Goal: Transaction & Acquisition: Purchase product/service

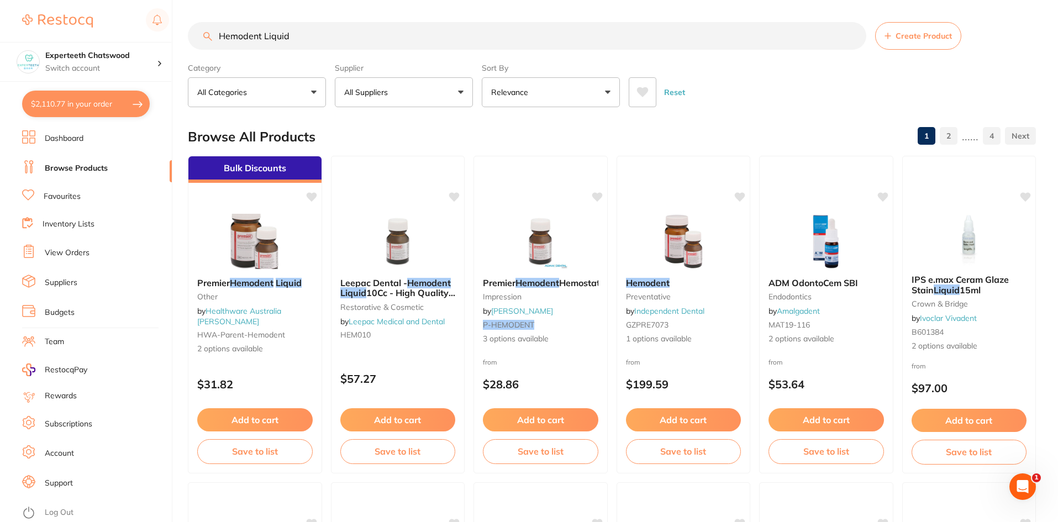
scroll to position [14, 0]
click at [251, 33] on input "Hemodent Liquid" at bounding box center [527, 36] width 678 height 28
drag, startPoint x: 295, startPoint y: 33, endPoint x: 196, endPoint y: 12, distance: 101.0
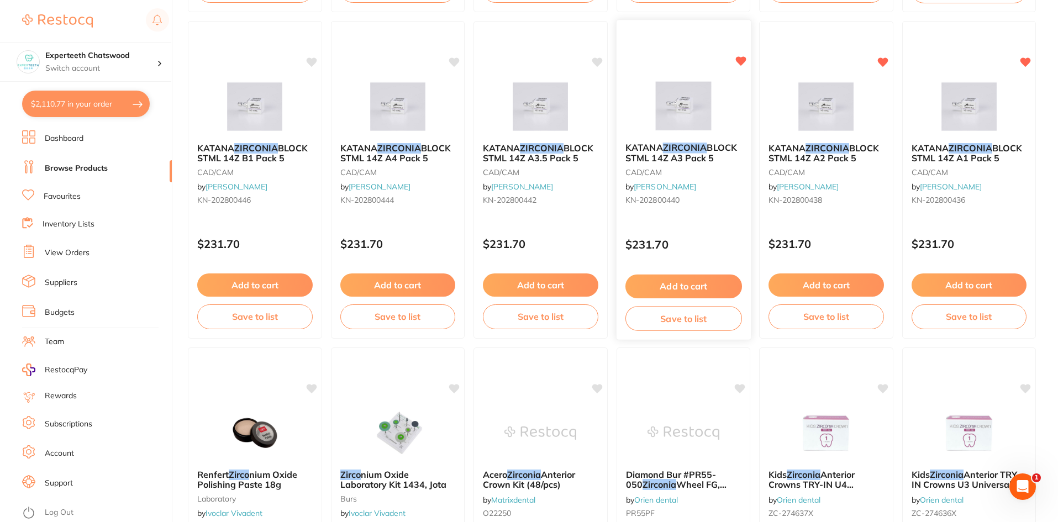
scroll to position [442, 0]
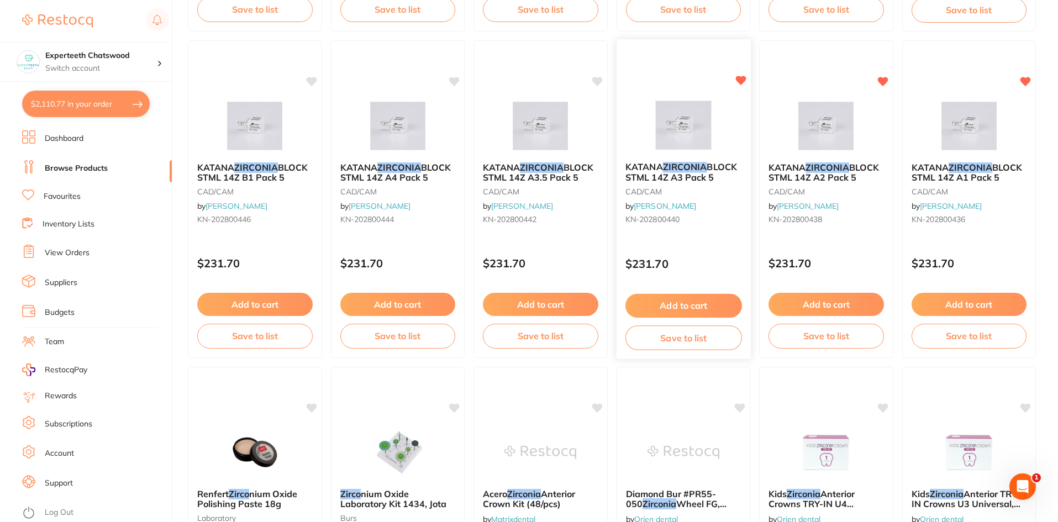
type input "zicon"
click at [687, 302] on button "Add to cart" at bounding box center [683, 306] width 117 height 24
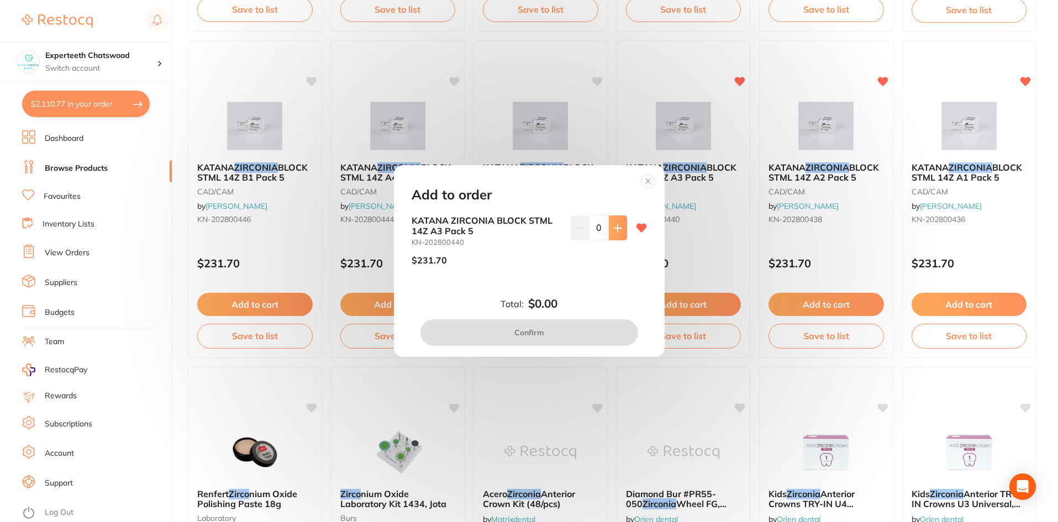
click at [619, 230] on button at bounding box center [618, 227] width 18 height 24
type input "1"
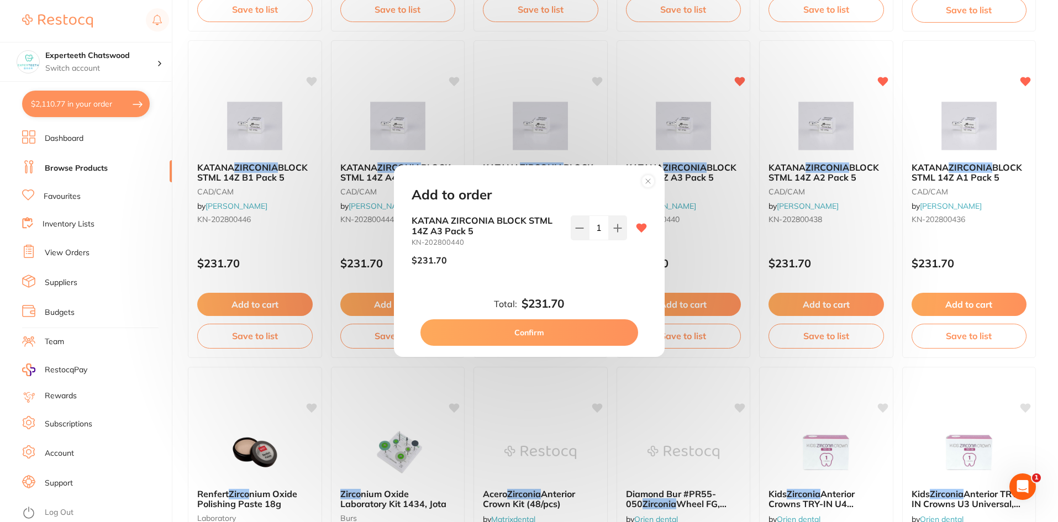
scroll to position [0, 0]
click at [588, 335] on button "Confirm" at bounding box center [529, 332] width 218 height 27
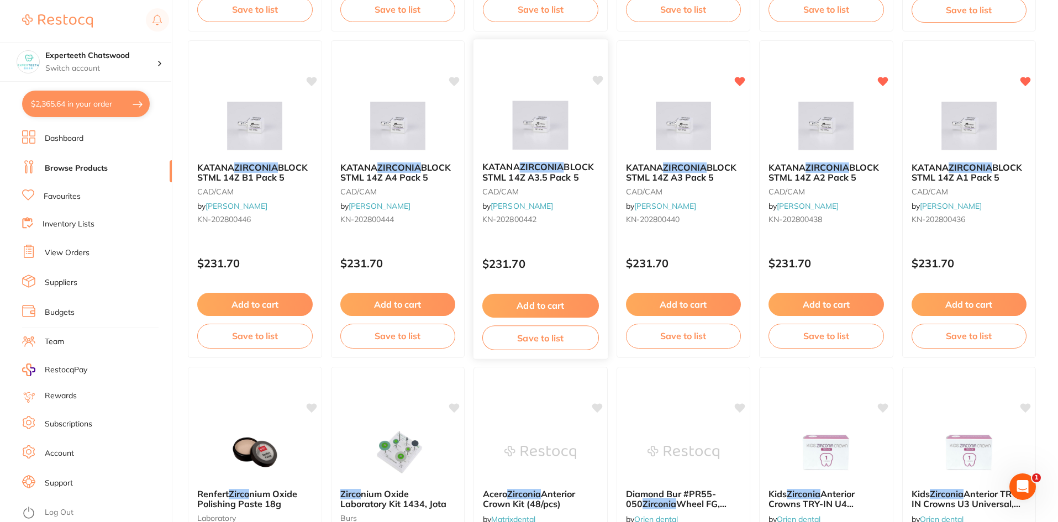
checkbox input "false"
click at [825, 299] on button "Add to cart" at bounding box center [826, 306] width 117 height 24
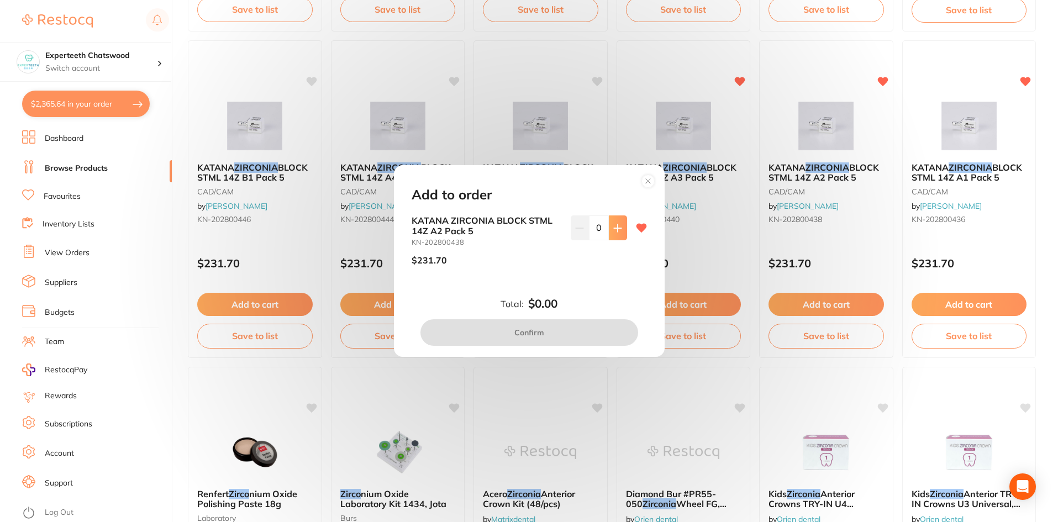
click at [613, 225] on icon at bounding box center [617, 228] width 9 height 9
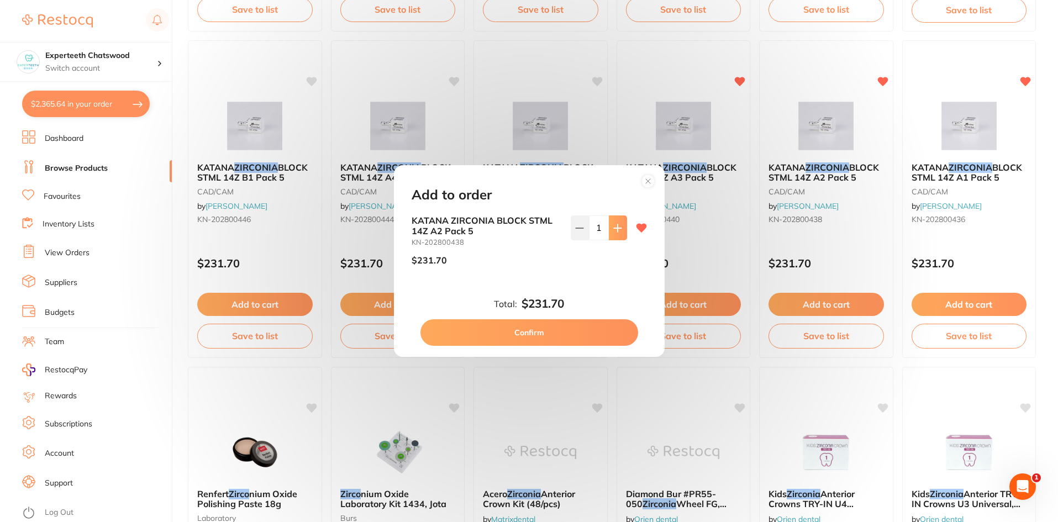
click at [613, 225] on icon at bounding box center [617, 228] width 9 height 9
type input "2"
click at [567, 332] on button "Confirm" at bounding box center [529, 332] width 218 height 27
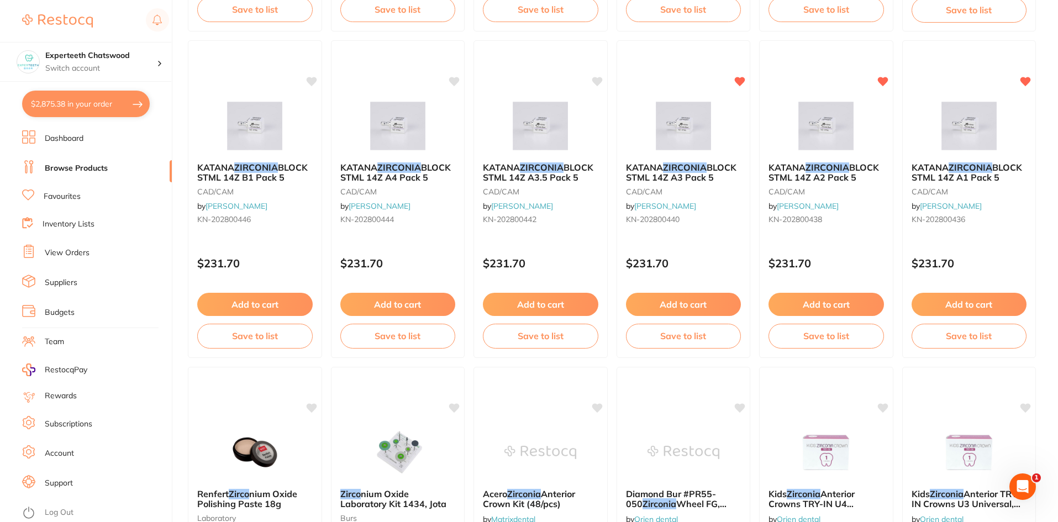
click at [704, 300] on button "Add to cart" at bounding box center [683, 304] width 115 height 23
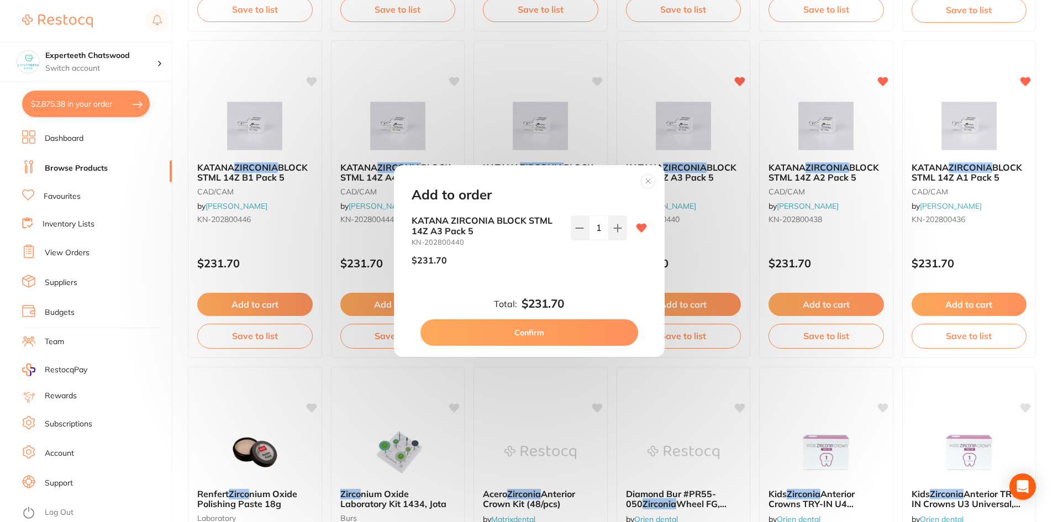
drag, startPoint x: 609, startPoint y: 228, endPoint x: 577, endPoint y: 325, distance: 102.7
click at [609, 228] on button at bounding box center [618, 227] width 18 height 24
type input "2"
drag, startPoint x: 558, startPoint y: 335, endPoint x: 59, endPoint y: 100, distance: 552.0
click at [558, 335] on button "Confirm" at bounding box center [529, 332] width 218 height 27
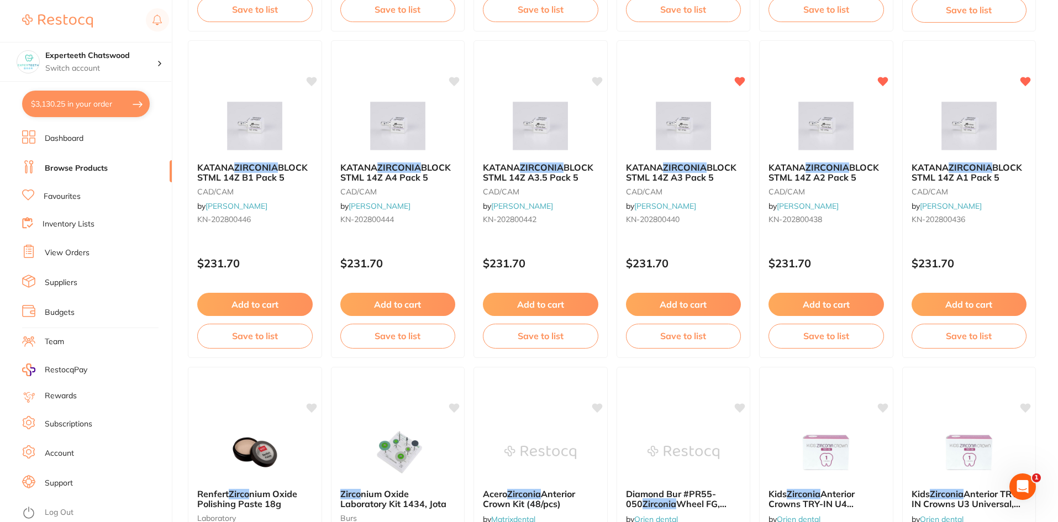
type input "2"
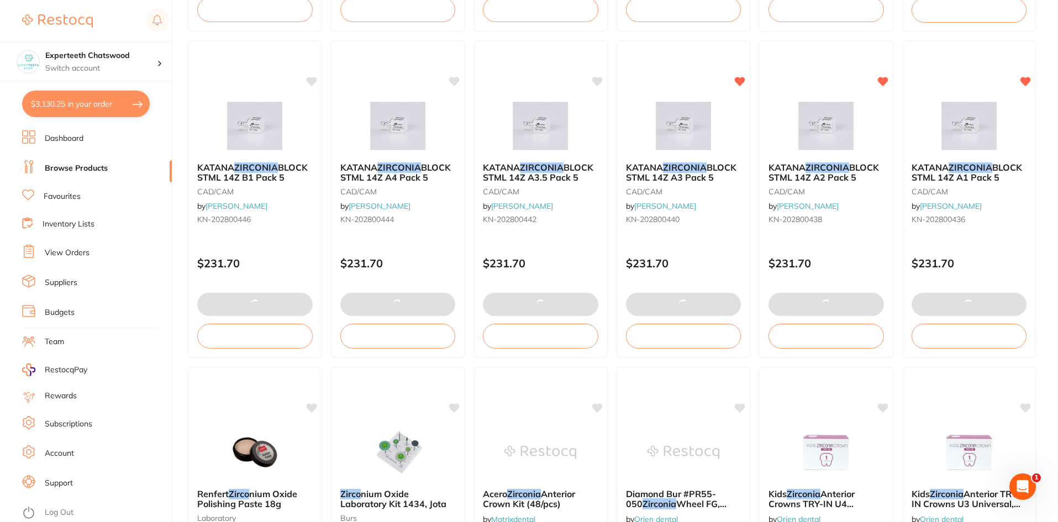
click at [60, 99] on button "$3,130.25 in your order" at bounding box center [86, 104] width 128 height 27
checkbox input "true"
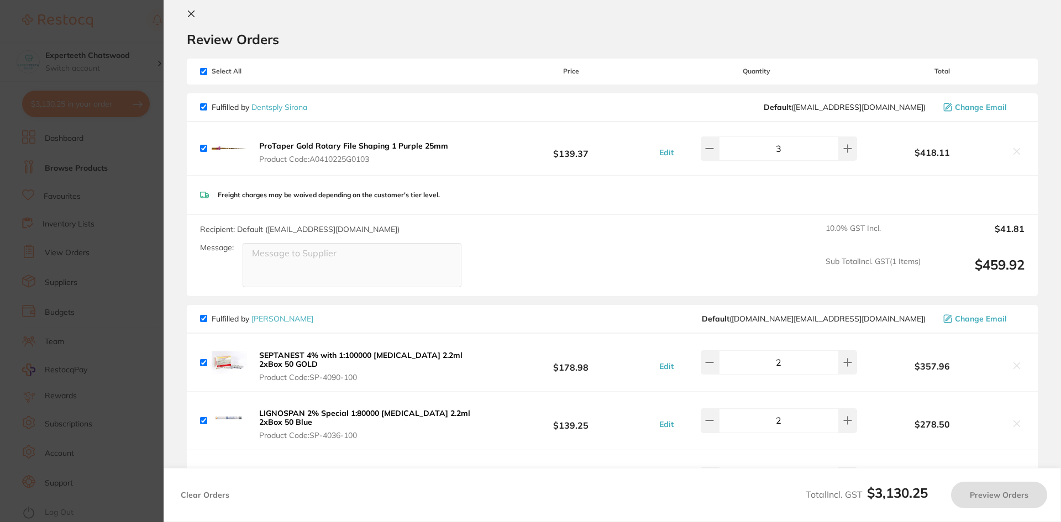
checkbox input "true"
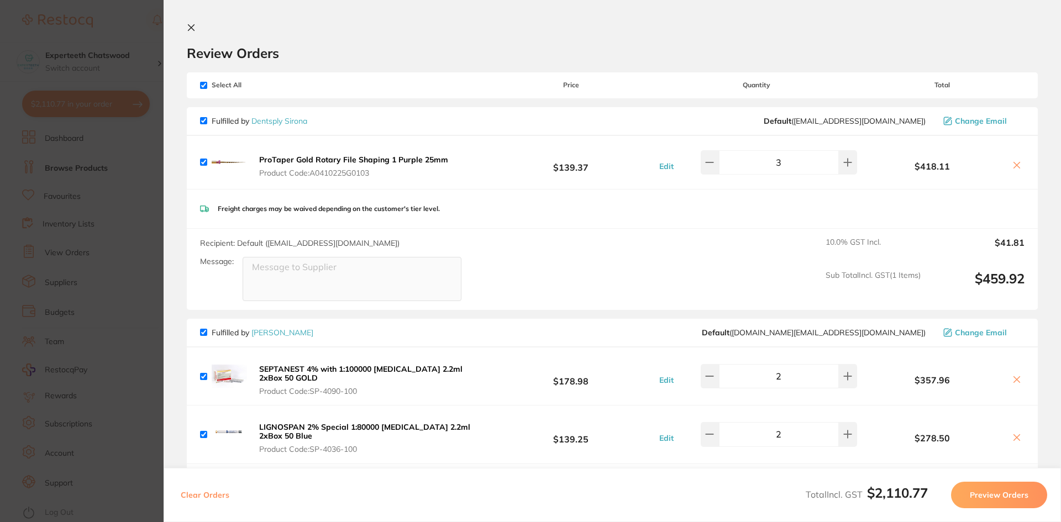
click at [194, 28] on icon at bounding box center [191, 27] width 9 height 9
click at [85, 104] on button "$2,110.77 in your order" at bounding box center [86, 104] width 128 height 27
click at [49, 102] on section "Update RRP Set your pre negotiated price for this item. Item Agreed RRP (excl. …" at bounding box center [530, 261] width 1061 height 522
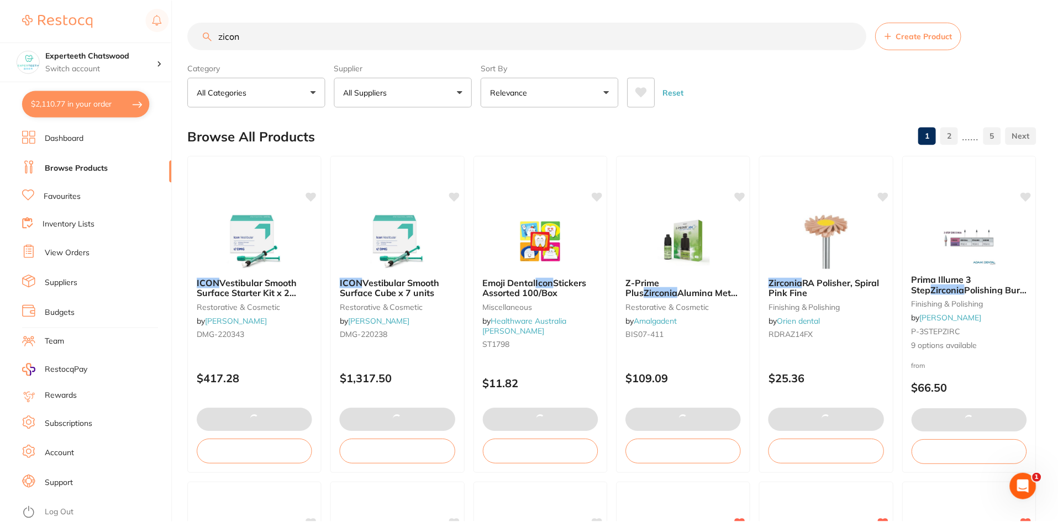
scroll to position [442, 0]
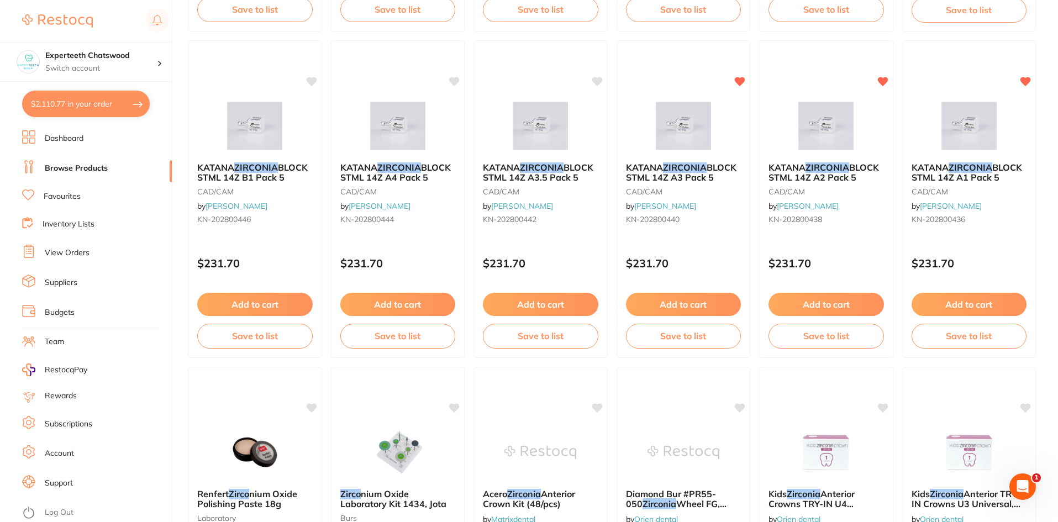
click at [87, 114] on button "$2,110.77 in your order" at bounding box center [86, 104] width 128 height 27
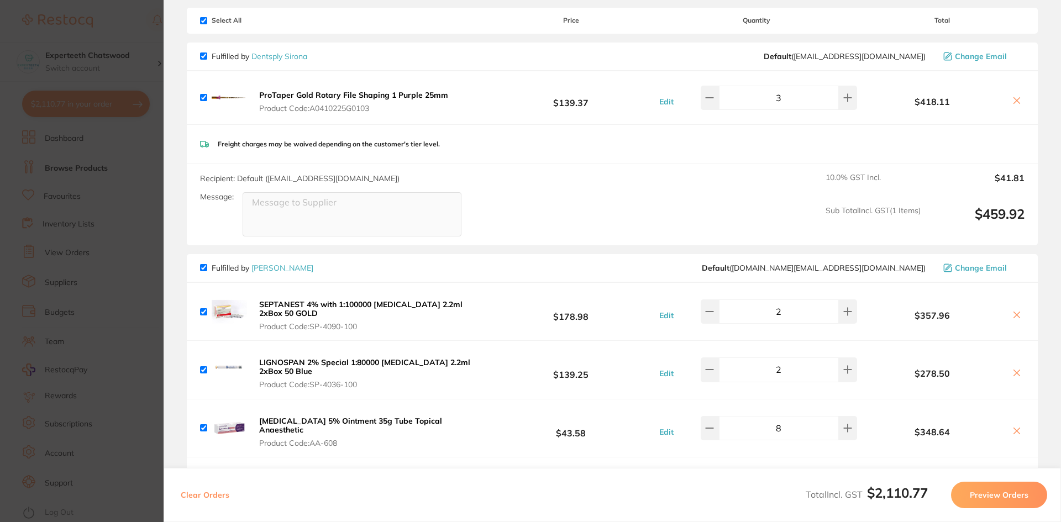
scroll to position [0, 0]
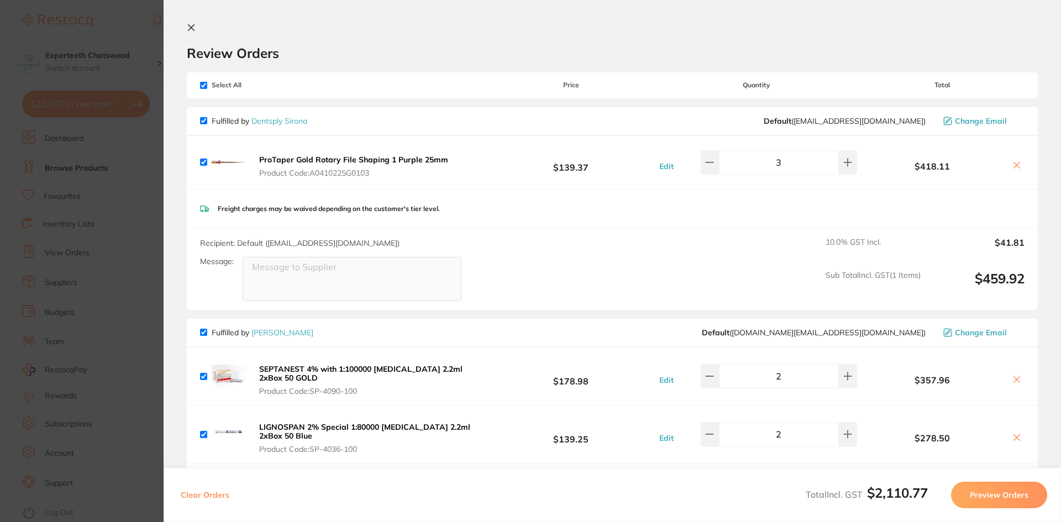
click at [190, 24] on icon at bounding box center [191, 27] width 9 height 9
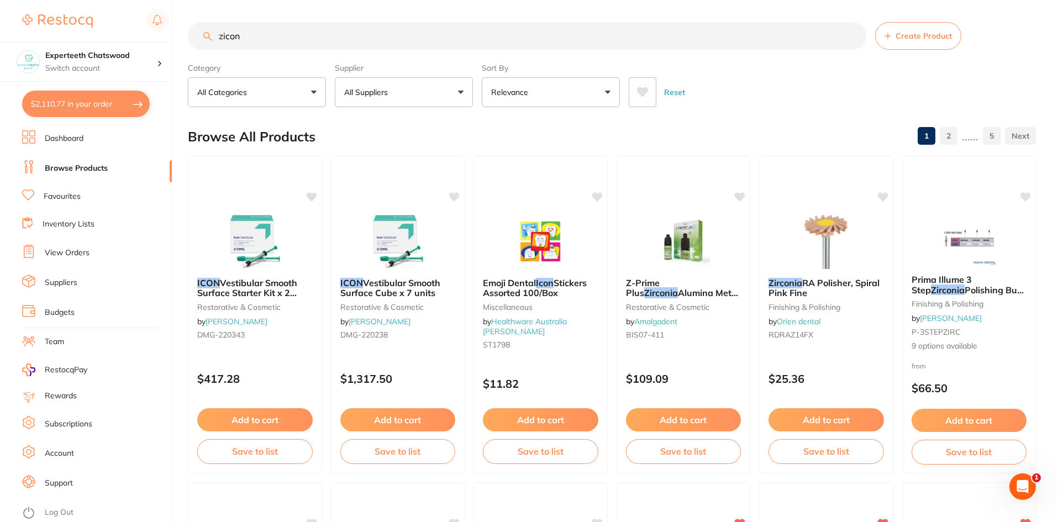
click at [55, 193] on link "Favourites" at bounding box center [62, 196] width 37 height 11
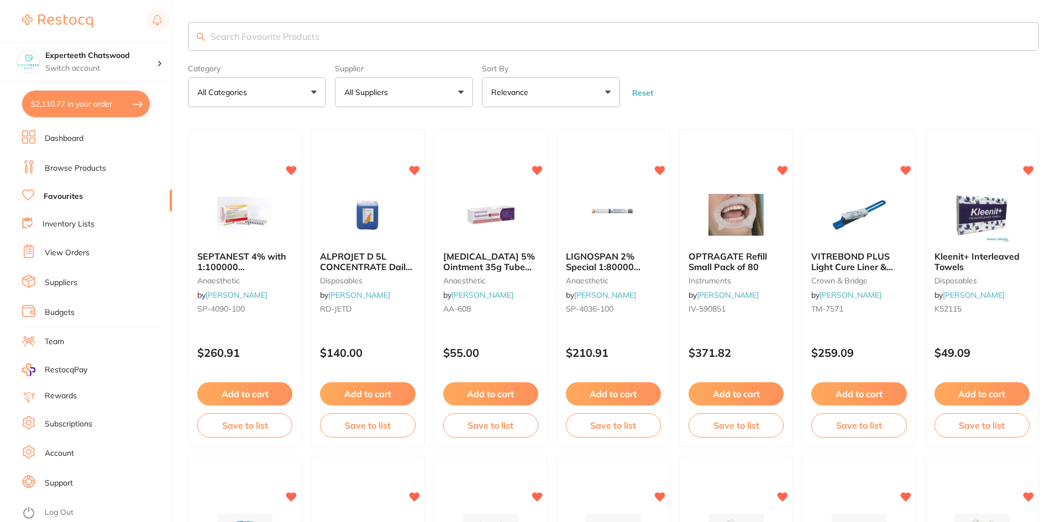
click at [349, 32] on input "search" at bounding box center [613, 36] width 851 height 29
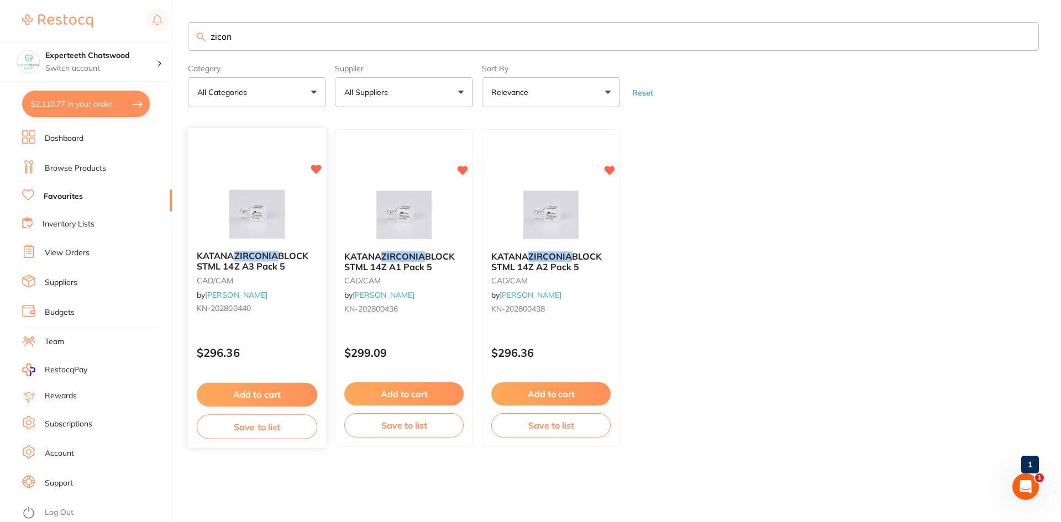
type input "zicon"
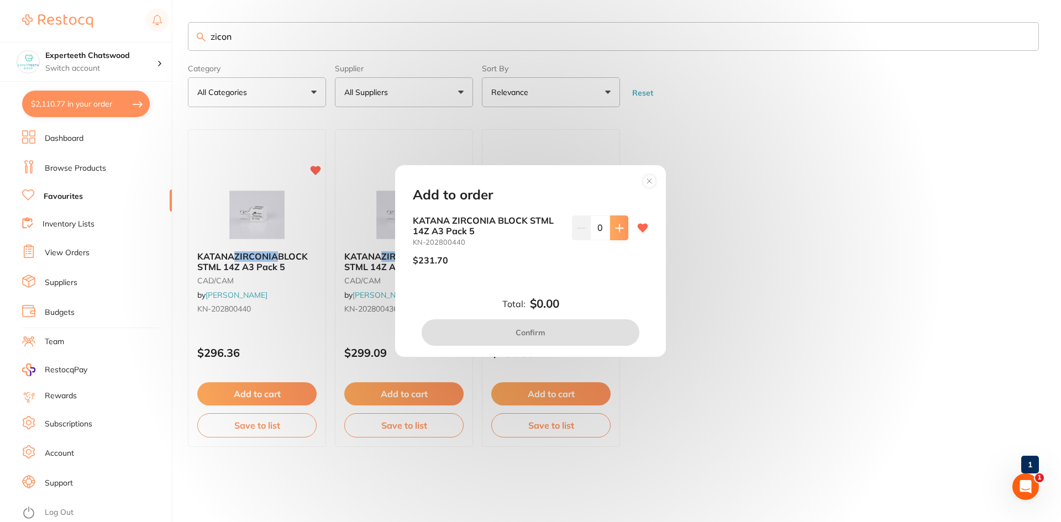
click at [610, 224] on button at bounding box center [619, 227] width 18 height 24
type input "1"
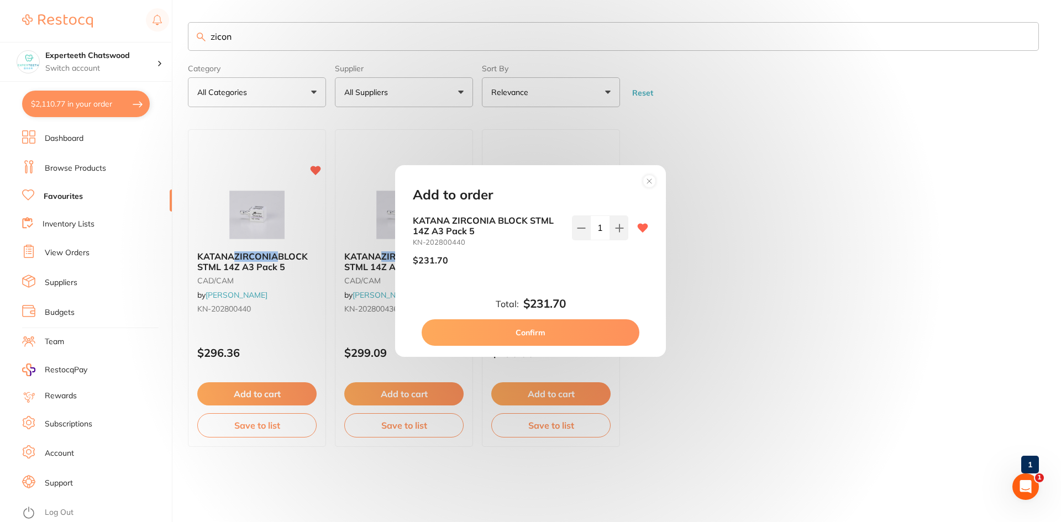
click at [586, 336] on button "Confirm" at bounding box center [530, 332] width 218 height 27
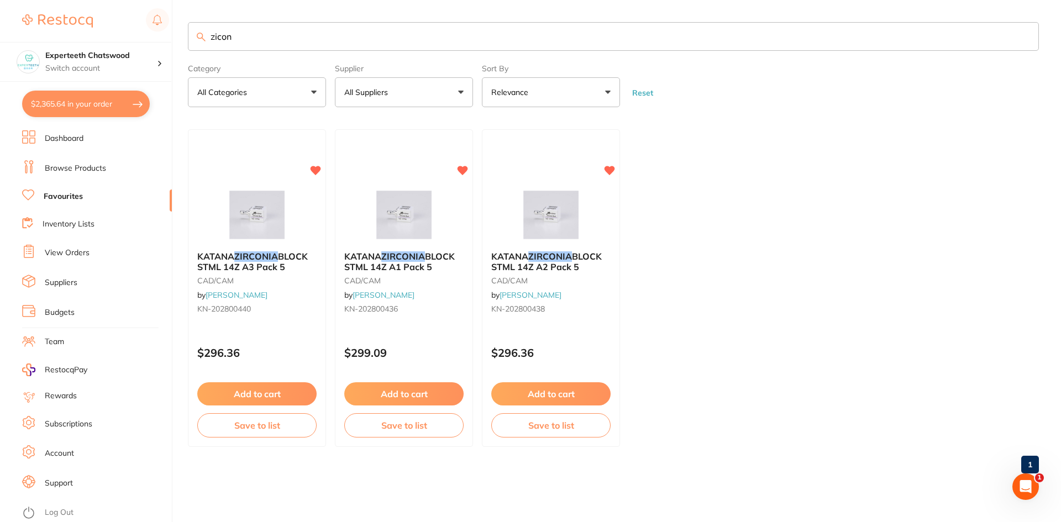
checkbox input "false"
click at [581, 390] on button "Add to cart" at bounding box center [550, 393] width 119 height 23
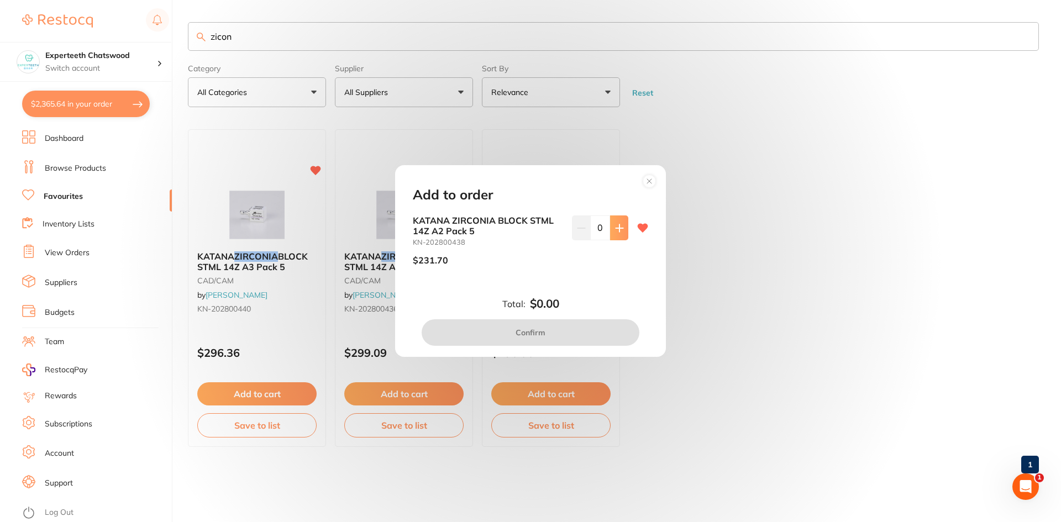
click at [612, 220] on button at bounding box center [619, 227] width 18 height 24
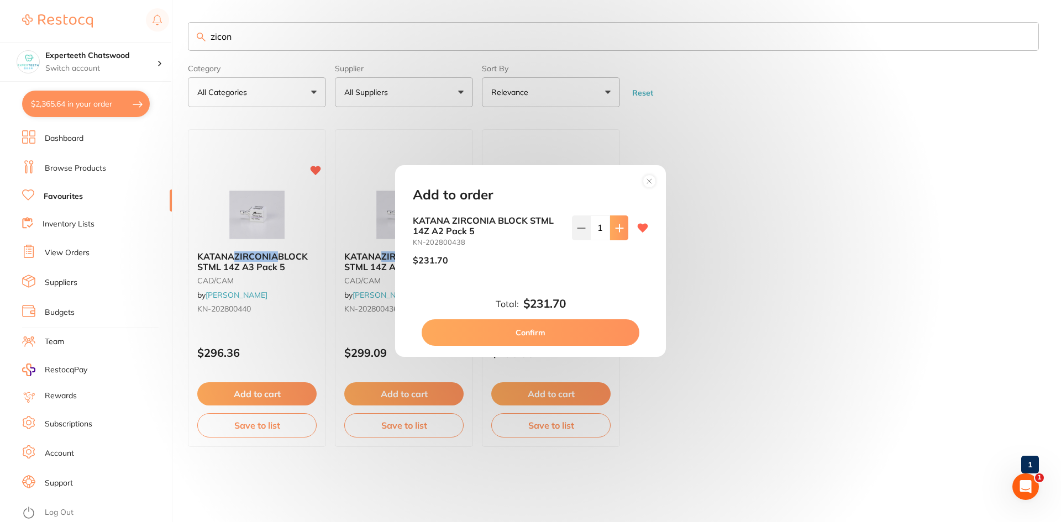
click at [612, 220] on button at bounding box center [619, 227] width 18 height 24
type input "2"
click at [516, 332] on button "Confirm" at bounding box center [530, 332] width 218 height 27
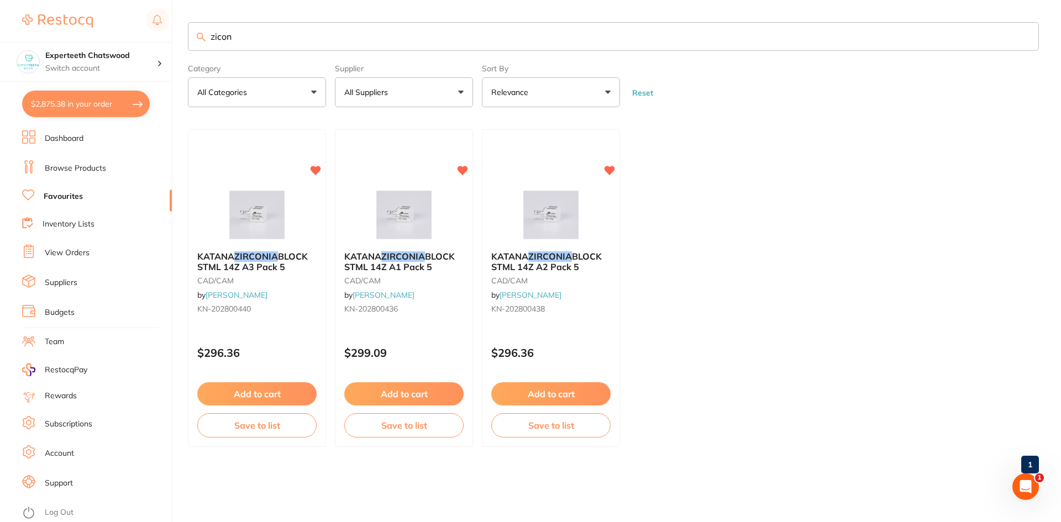
click at [70, 100] on button "$2,875.38 in your order" at bounding box center [86, 104] width 128 height 27
checkbox input "true"
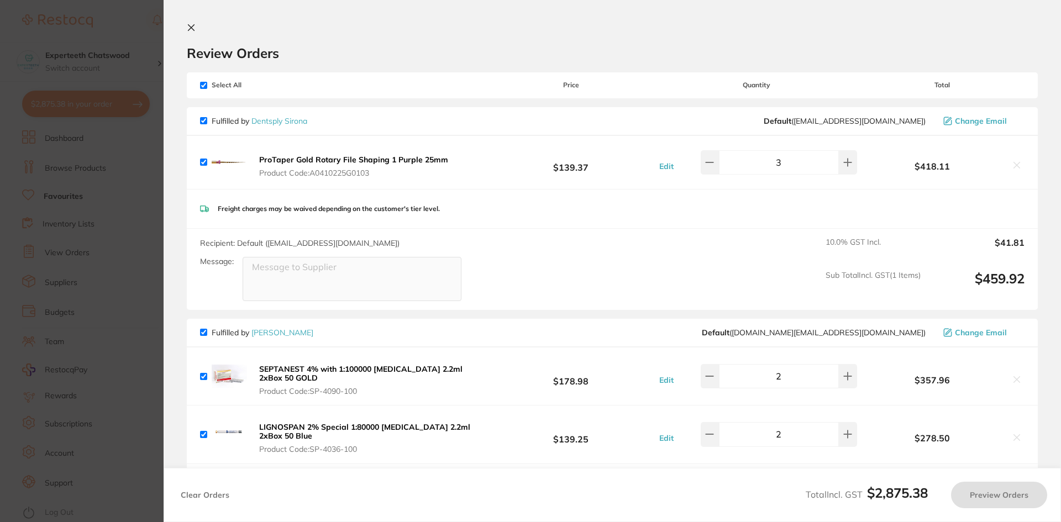
checkbox input "true"
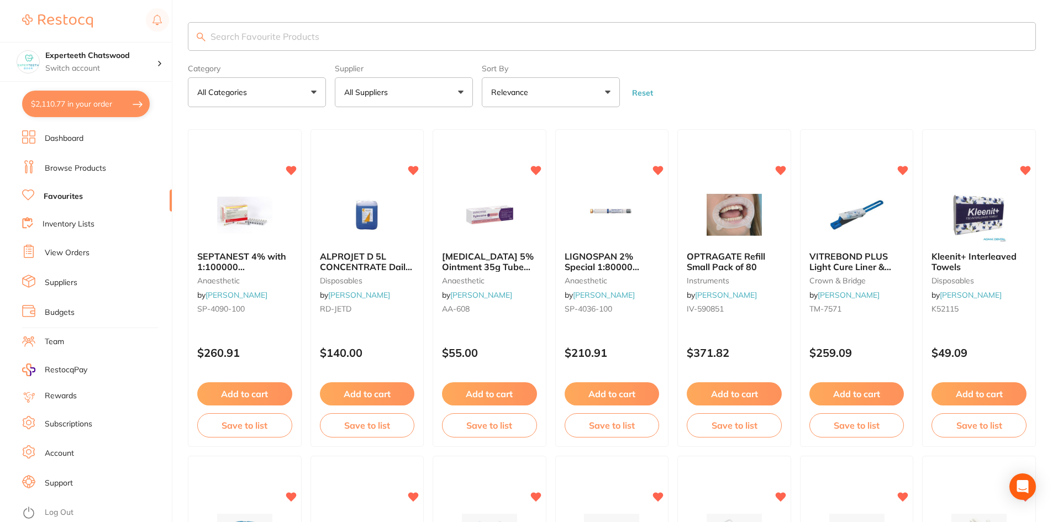
click at [57, 96] on button "$2,110.77 in your order" at bounding box center [86, 104] width 128 height 27
checkbox input "true"
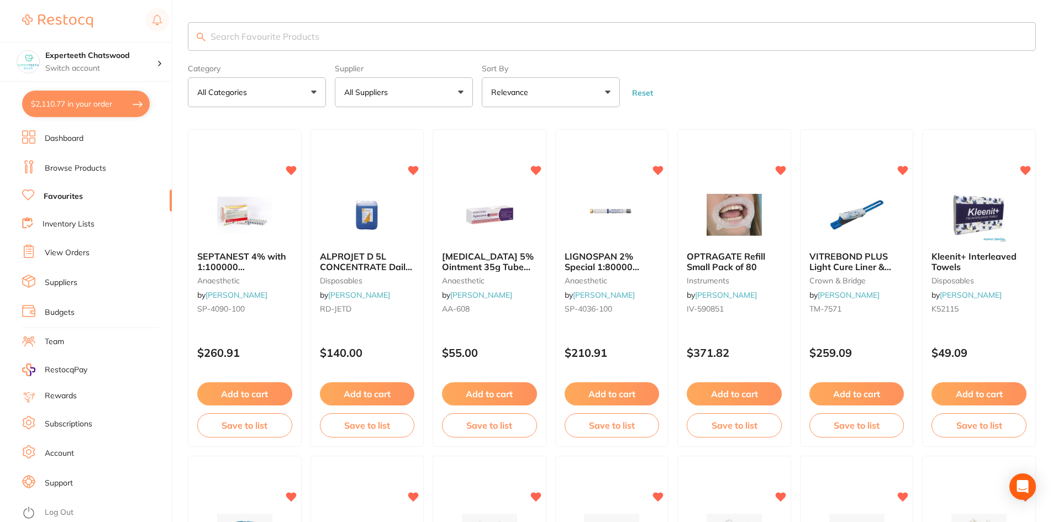
checkbox input "true"
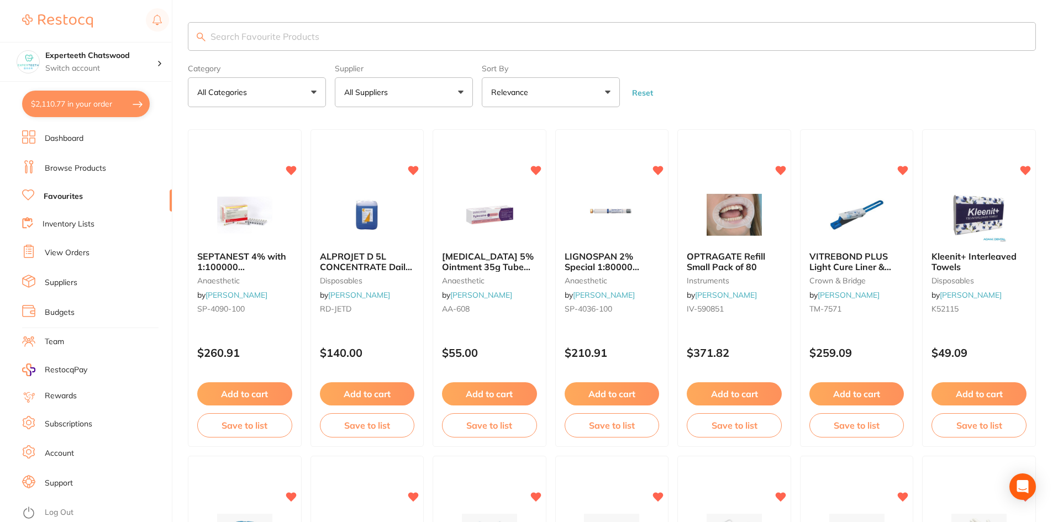
checkbox input "true"
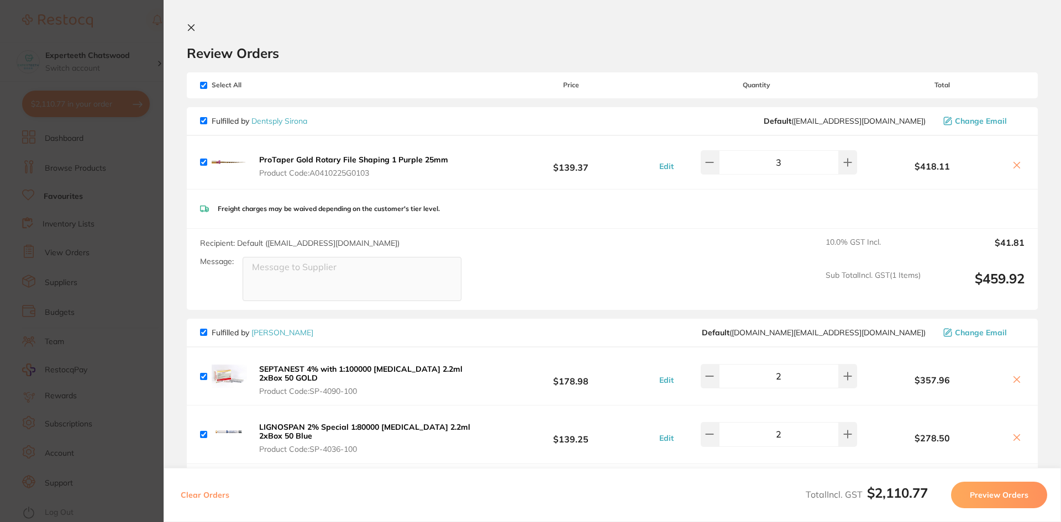
click at [191, 27] on icon at bounding box center [191, 28] width 6 height 6
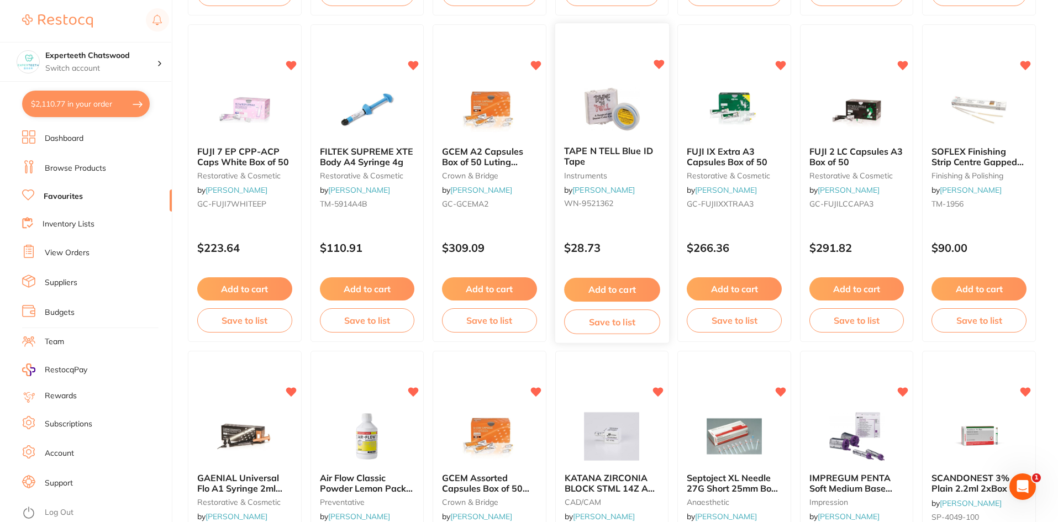
scroll to position [1216, 0]
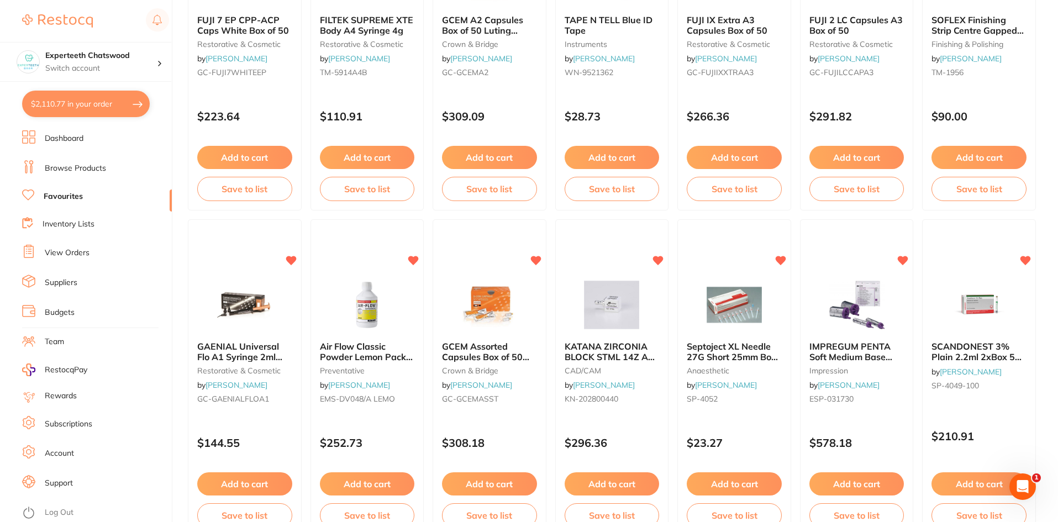
click at [55, 103] on button "$2,110.77 in your order" at bounding box center [86, 104] width 128 height 27
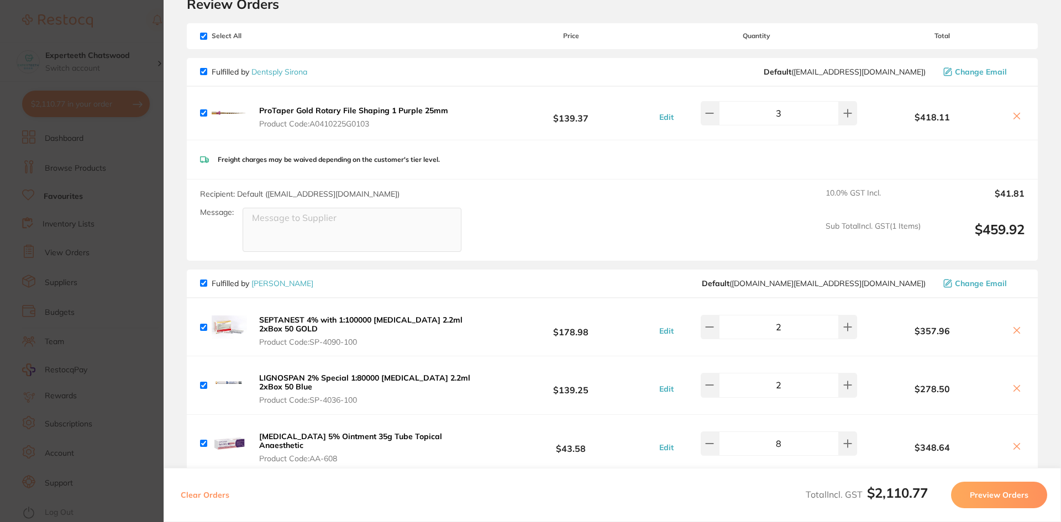
scroll to position [0, 0]
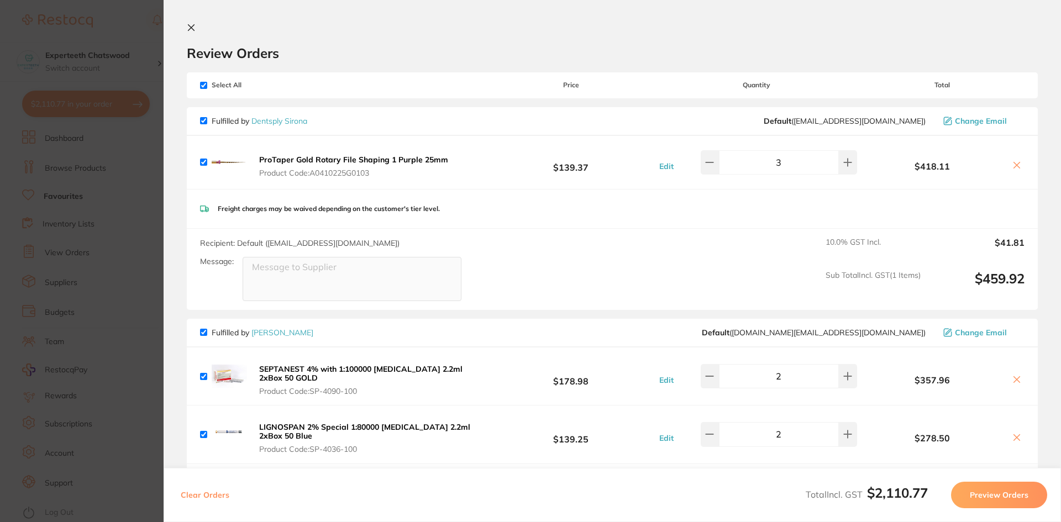
click at [188, 24] on icon at bounding box center [191, 27] width 9 height 9
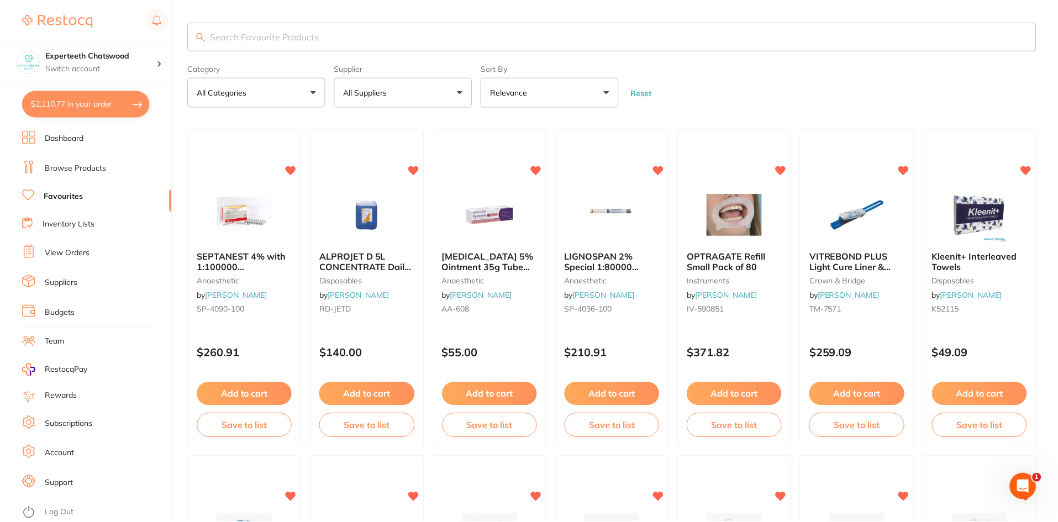
scroll to position [1216, 0]
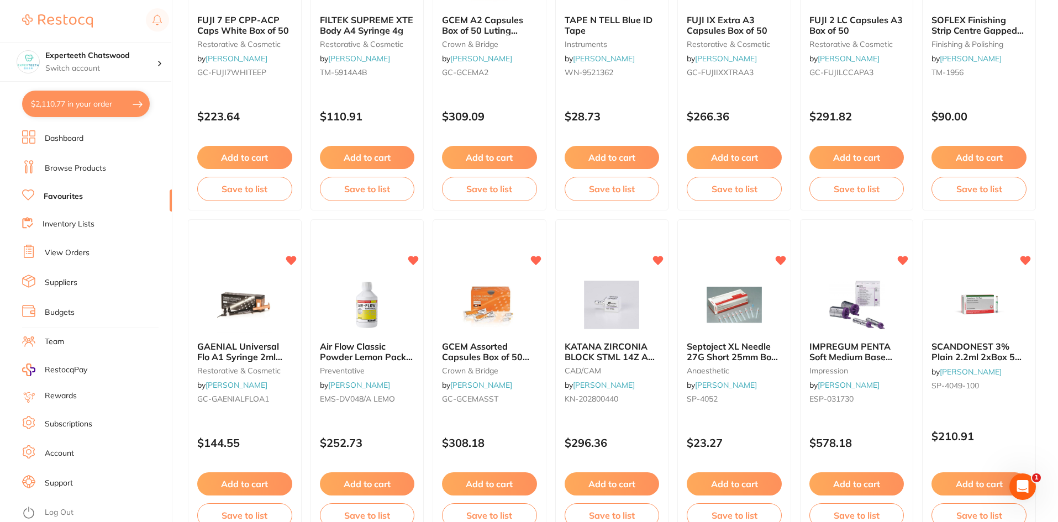
click at [59, 163] on link "Browse Products" at bounding box center [75, 168] width 61 height 11
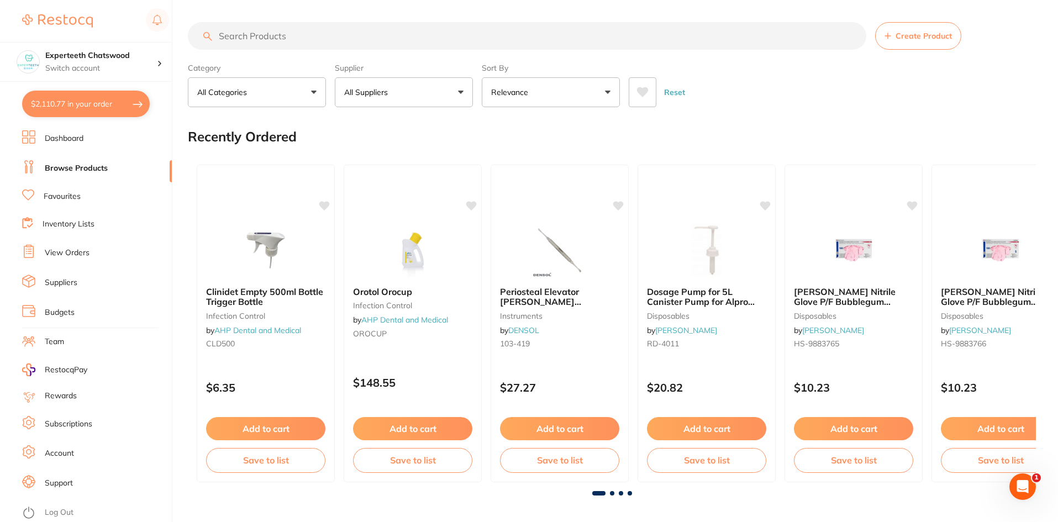
click at [316, 36] on input "search" at bounding box center [527, 36] width 678 height 28
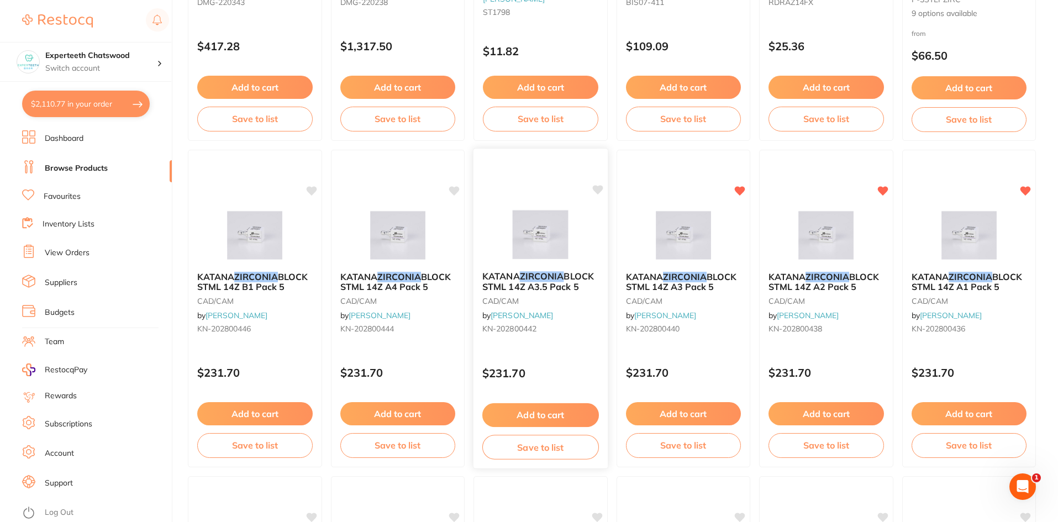
scroll to position [331, 0]
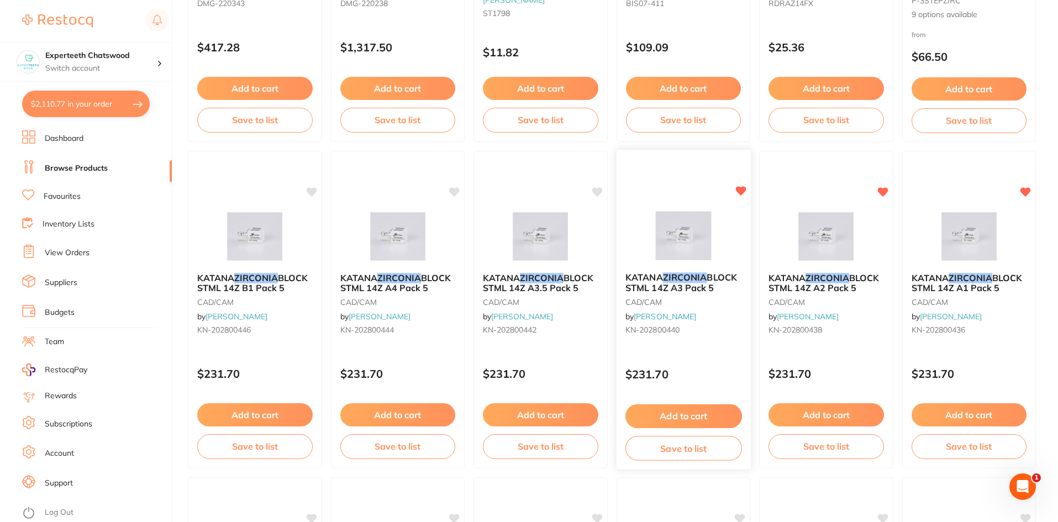
type input "zicon"
click at [688, 204] on div "KATANA ZIRCONIA BLOCK STML 14Z A3 Pack 5 CAD/CAM by [PERSON_NAME] [PERSON_NAME]…" at bounding box center [682, 309] width 135 height 321
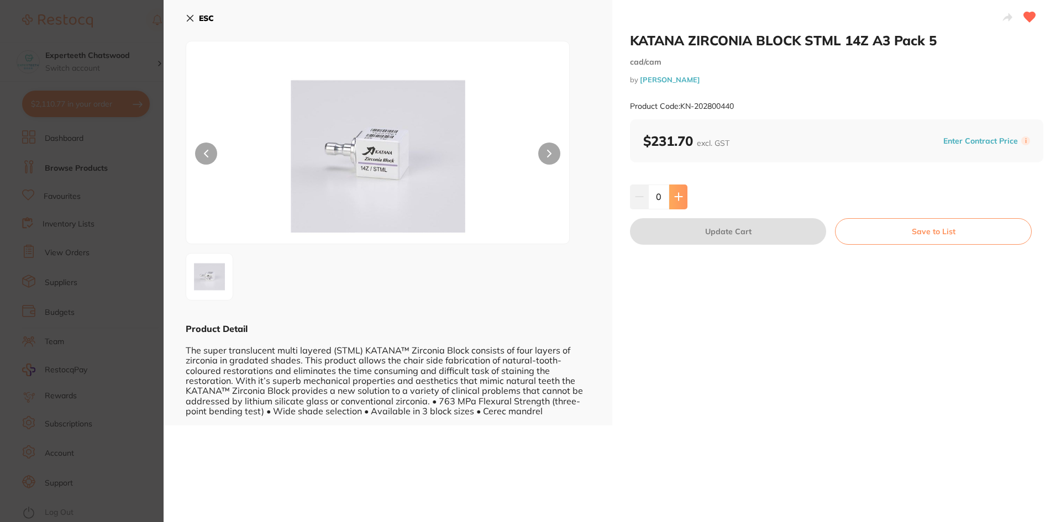
click at [676, 193] on icon at bounding box center [677, 196] width 7 height 7
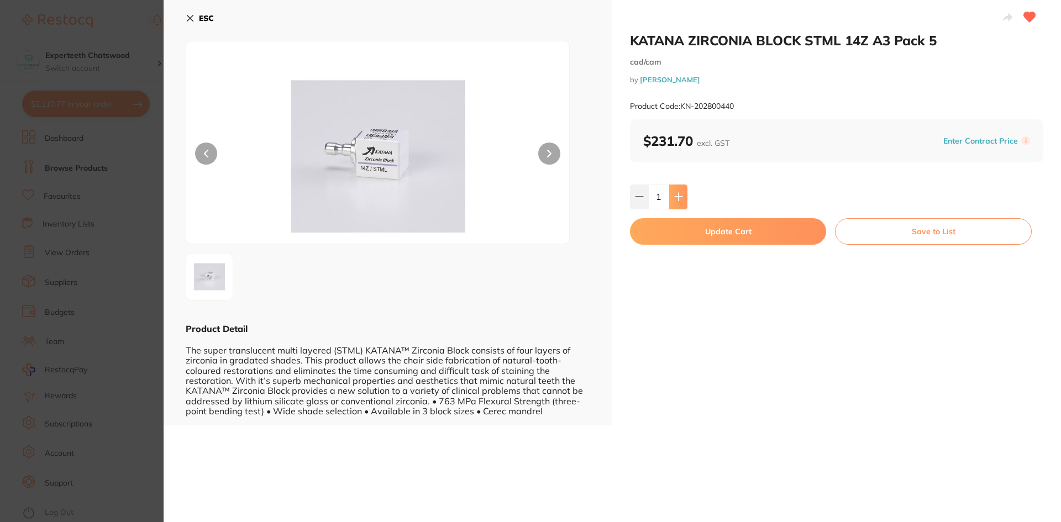
click at [678, 189] on button at bounding box center [678, 196] width 18 height 24
click at [635, 194] on icon at bounding box center [639, 196] width 9 height 9
type input "1"
click at [679, 226] on button "Update Cart" at bounding box center [728, 231] width 196 height 27
checkbox input "false"
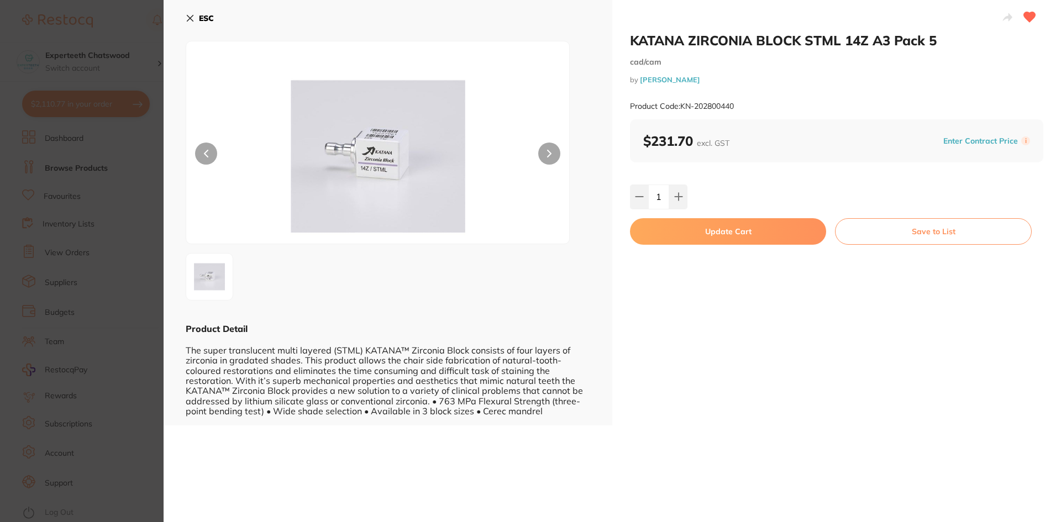
checkbox input "false"
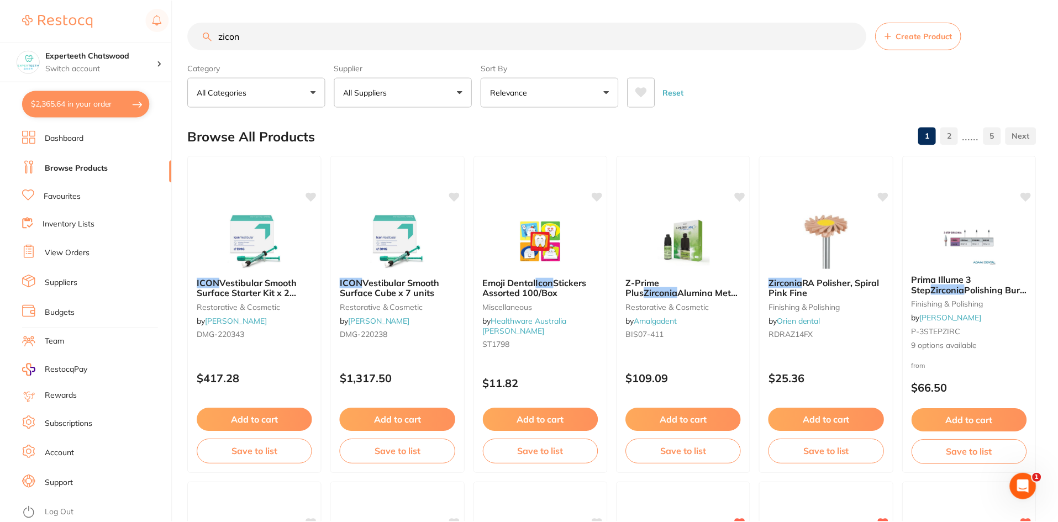
scroll to position [331, 0]
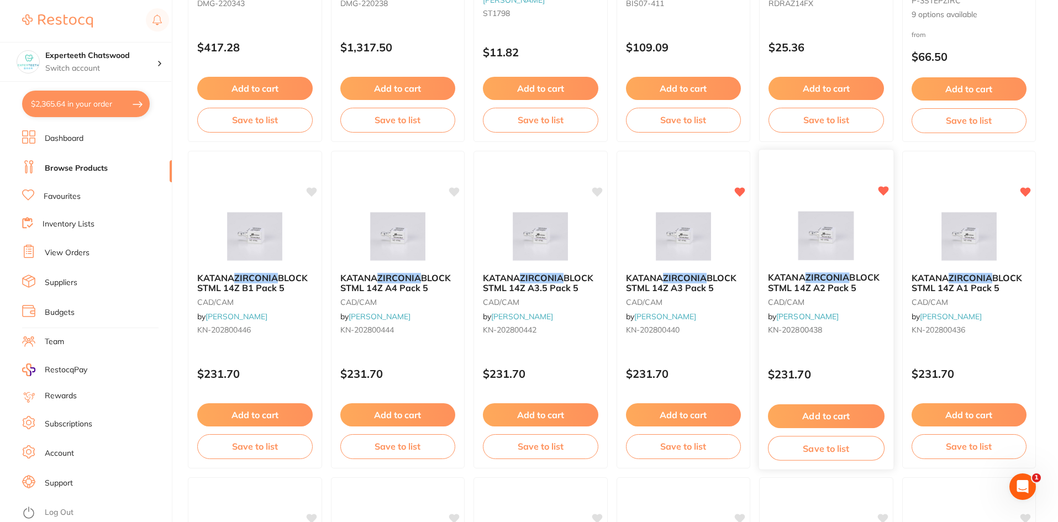
click at [813, 266] on div "KATANA ZIRCONIA BLOCK STML 14Z A2 Pack 5 CAD/CAM by [PERSON_NAME] [PERSON_NAME]…" at bounding box center [826, 305] width 134 height 85
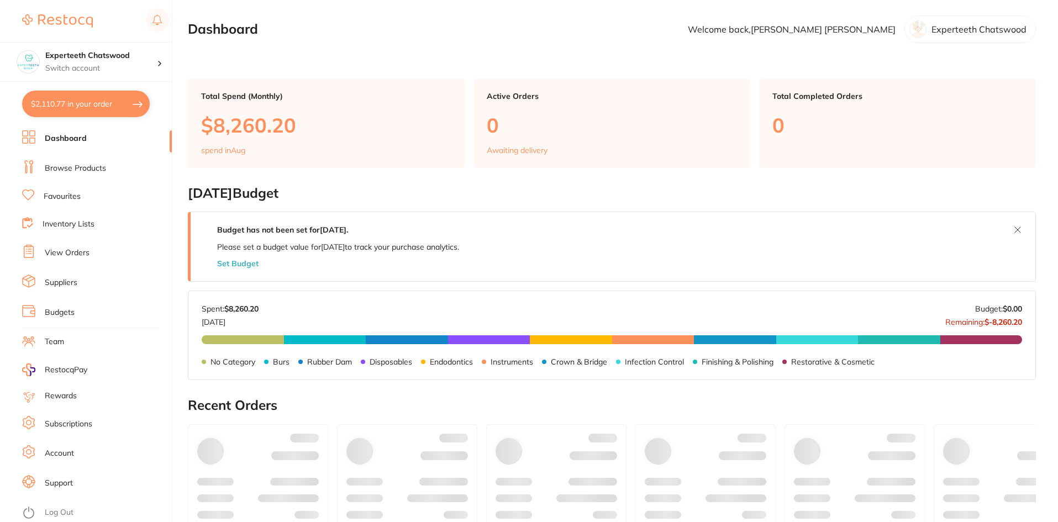
click at [90, 112] on button "$2,110.77 in your order" at bounding box center [86, 104] width 128 height 27
checkbox input "true"
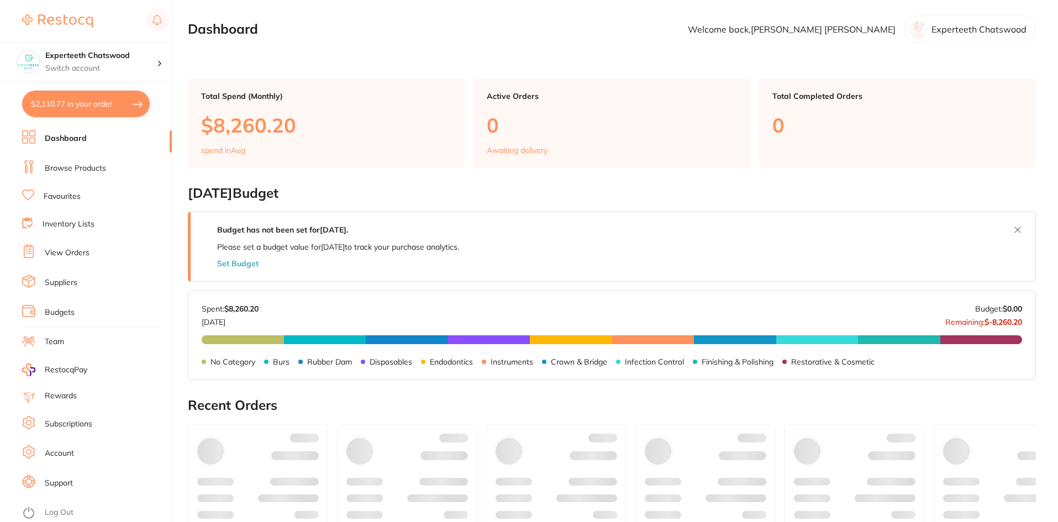
checkbox input "true"
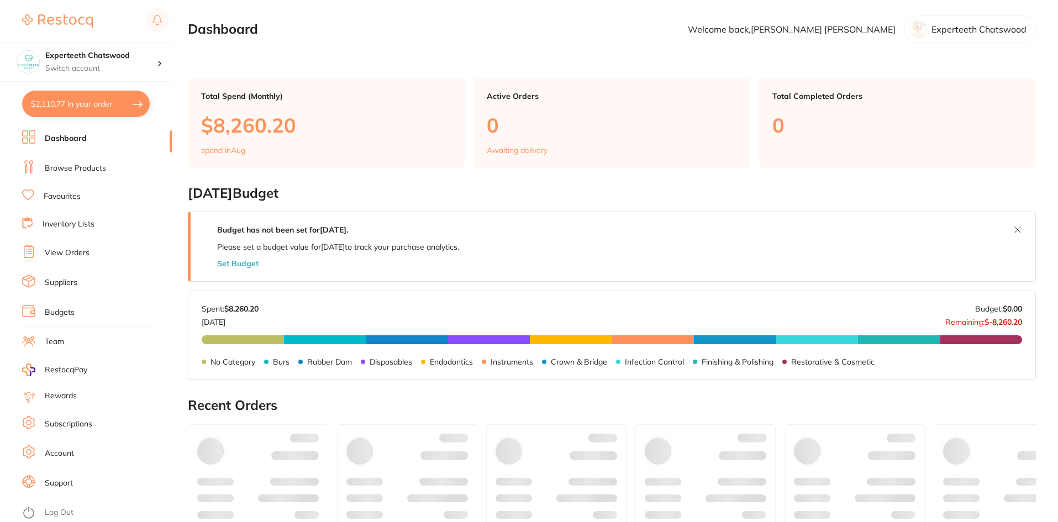
checkbox input "true"
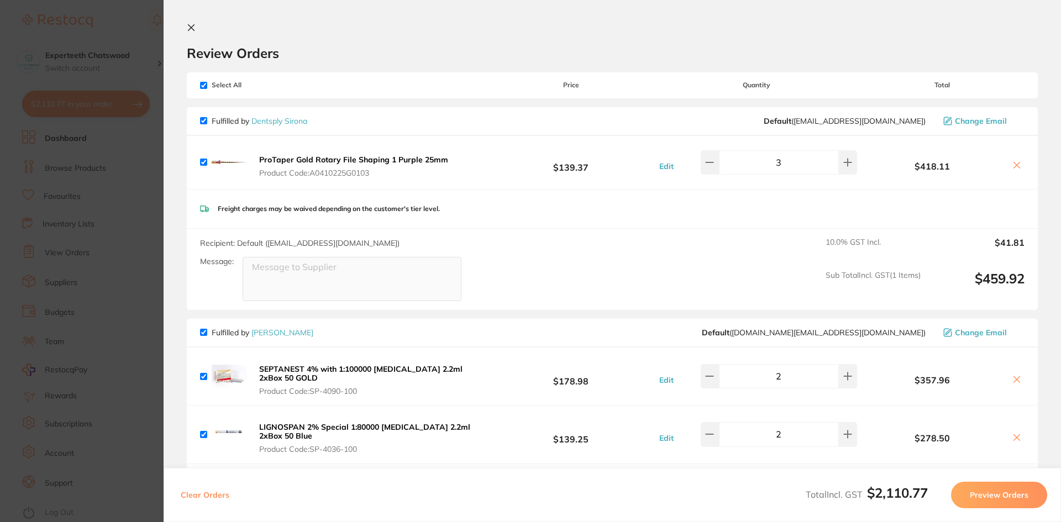
click at [191, 27] on icon at bounding box center [191, 28] width 6 height 6
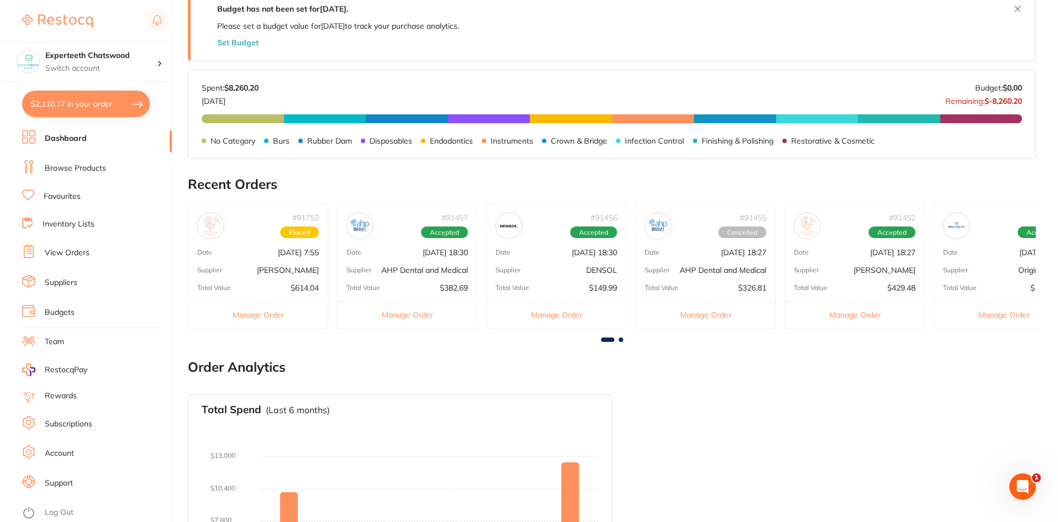
click at [63, 192] on link "Favourites" at bounding box center [62, 196] width 37 height 11
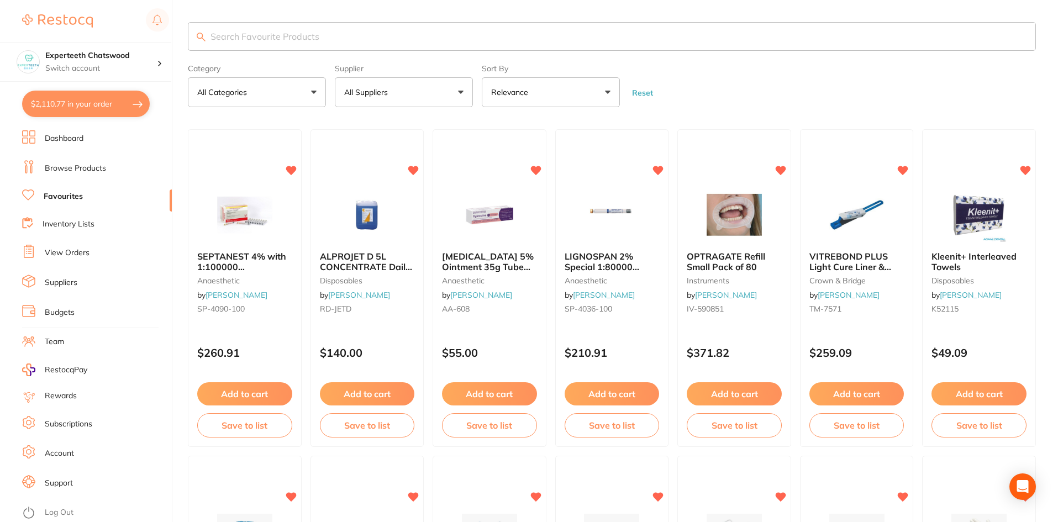
click at [349, 28] on input "search" at bounding box center [612, 36] width 848 height 29
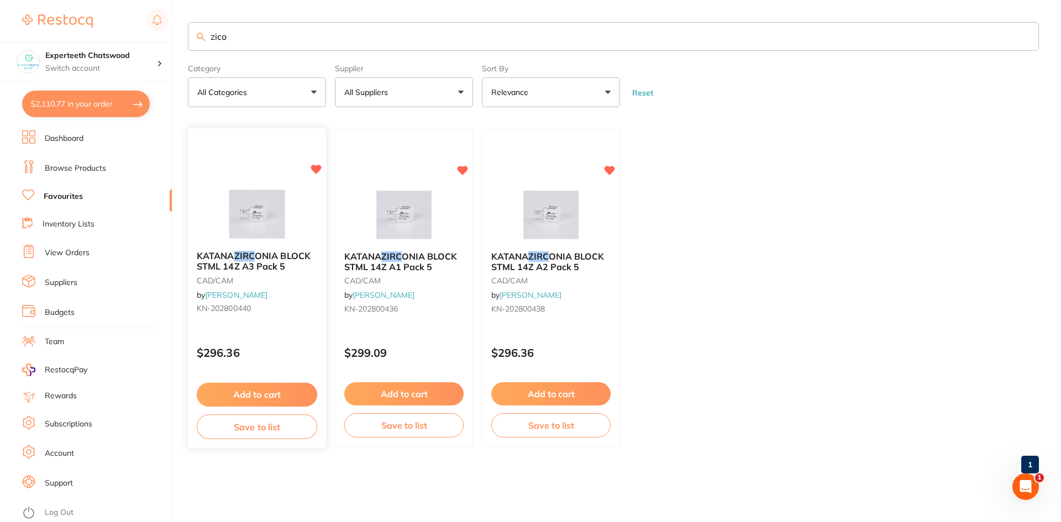
type input "zico"
click at [272, 397] on button "Add to cart" at bounding box center [257, 395] width 120 height 24
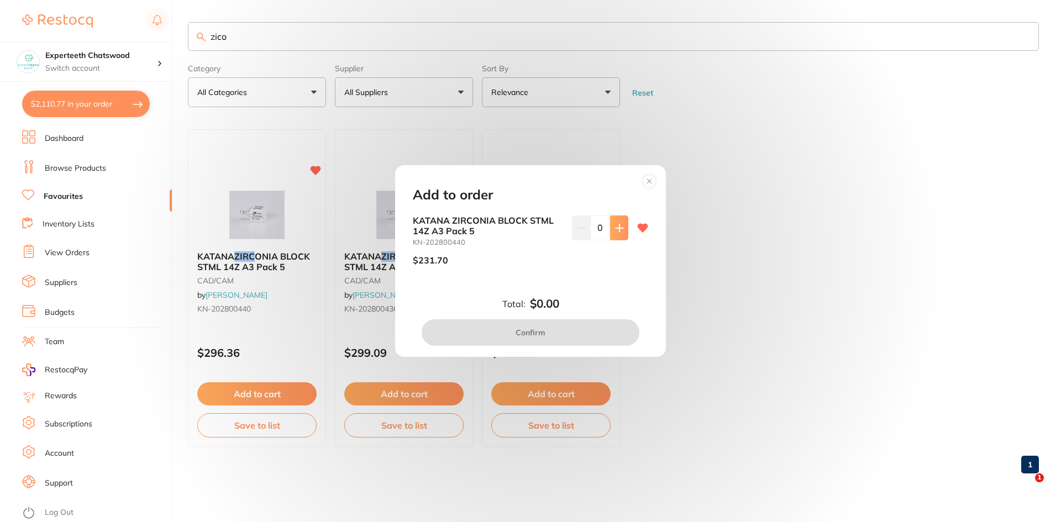
click at [611, 221] on button at bounding box center [619, 227] width 18 height 24
type input "1"
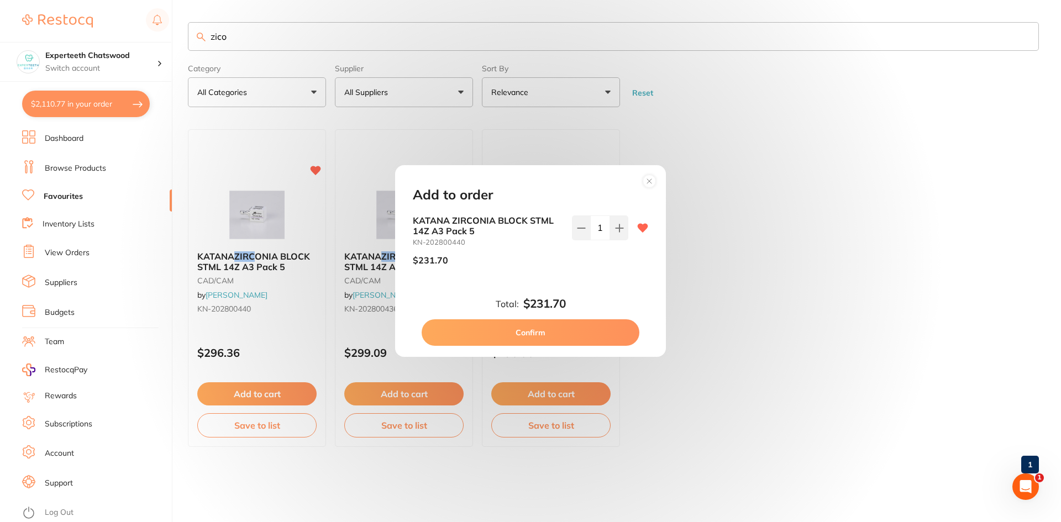
click at [547, 333] on button "Confirm" at bounding box center [530, 332] width 218 height 27
checkbox input "false"
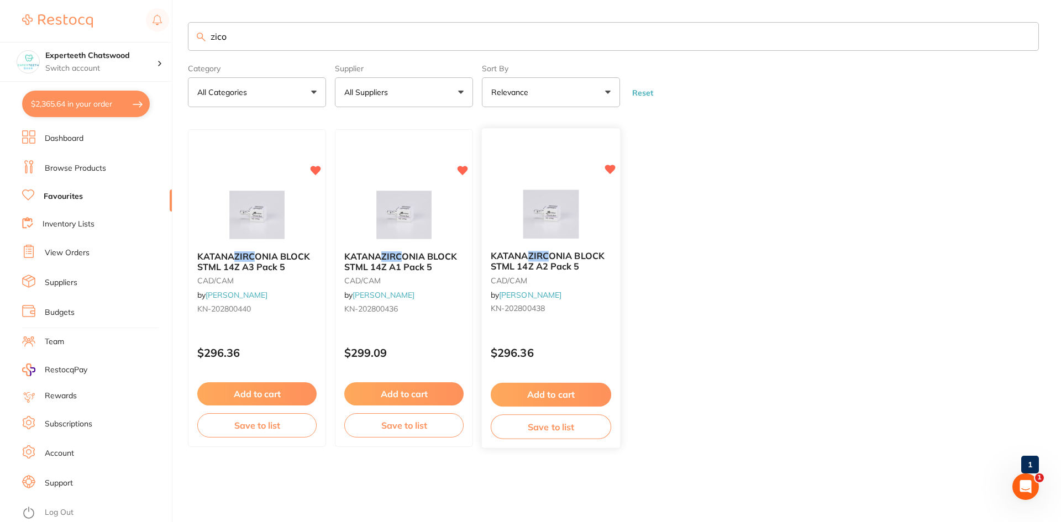
click at [569, 388] on button "Add to cart" at bounding box center [550, 395] width 120 height 24
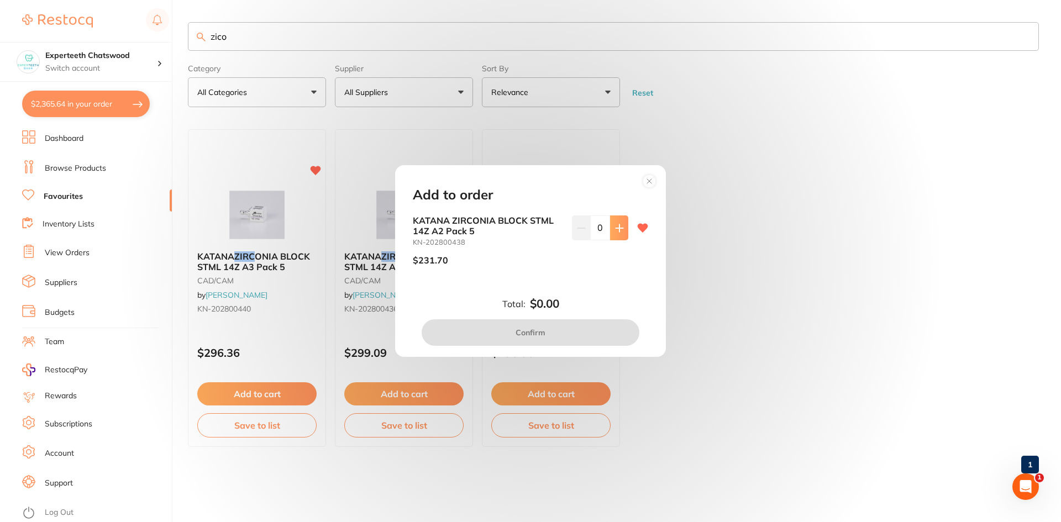
click at [610, 228] on button at bounding box center [619, 227] width 18 height 24
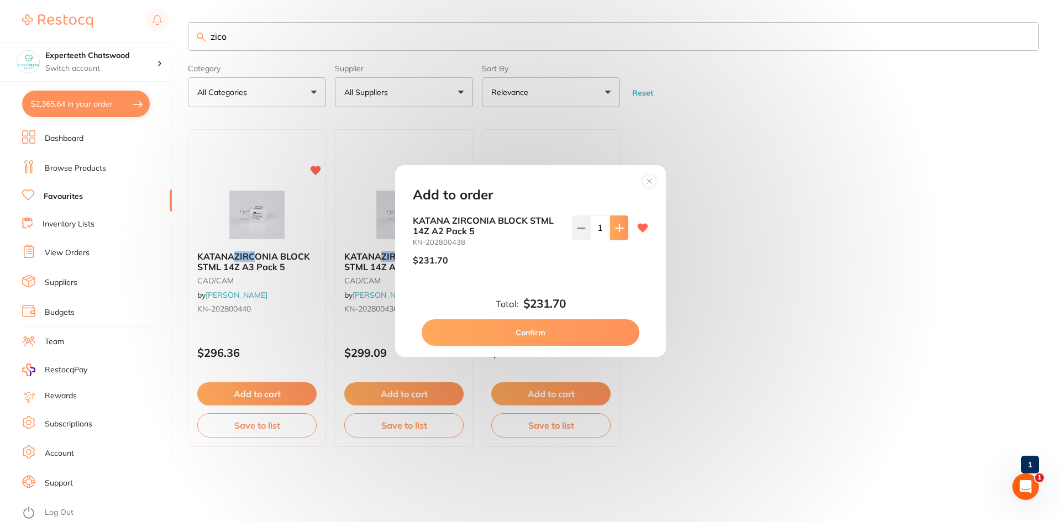
click at [610, 225] on button at bounding box center [619, 227] width 18 height 24
type input "2"
click at [588, 349] on div "Add to order KATANA ZIRCONIA BLOCK STML 14Z A2 Pack 5 KN-202800438 $231.70 2 To…" at bounding box center [530, 261] width 271 height 192
click at [588, 340] on button "Confirm" at bounding box center [530, 332] width 218 height 27
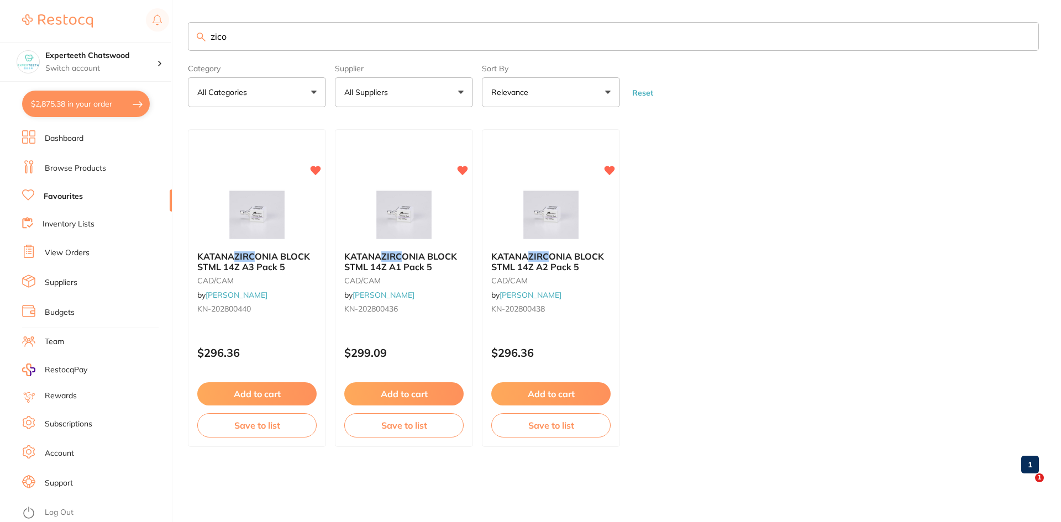
click at [98, 104] on button "$2,875.38 in your order" at bounding box center [86, 104] width 128 height 27
checkbox input "true"
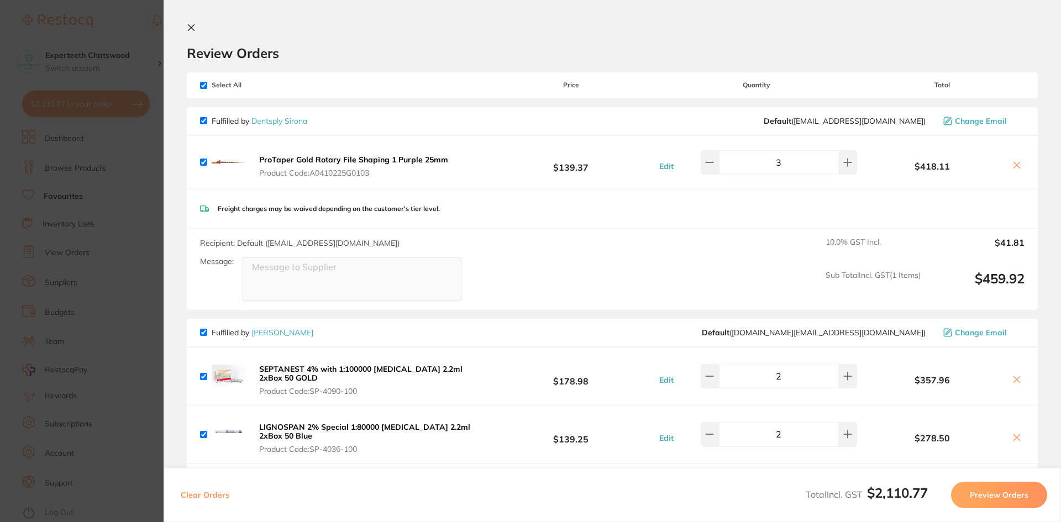
click at [198, 27] on button at bounding box center [193, 28] width 13 height 10
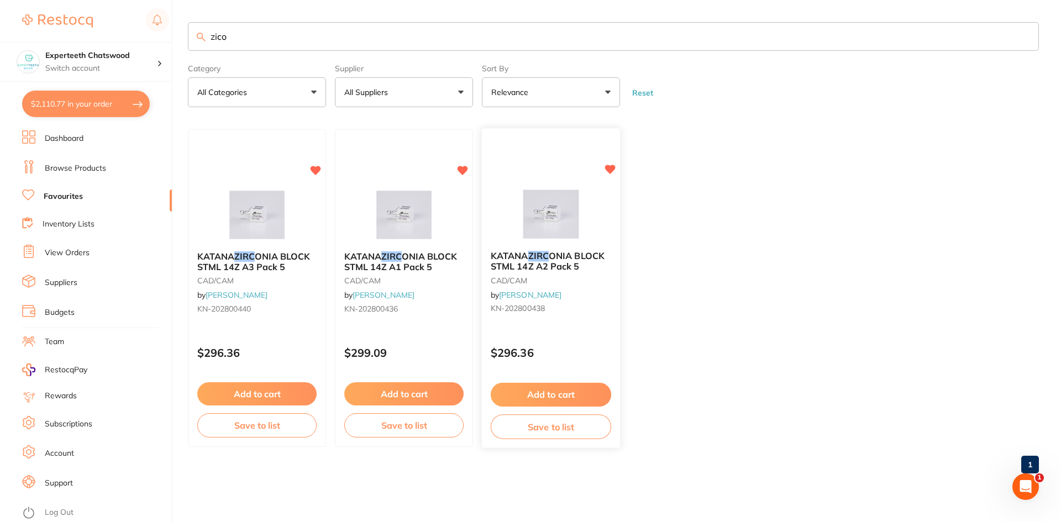
click at [565, 245] on div "KATANA ZIRC ONIA BLOCK STML 14Z A2 Pack 5 CAD/CAM by Henry Schein Halas KN-2028…" at bounding box center [551, 284] width 138 height 85
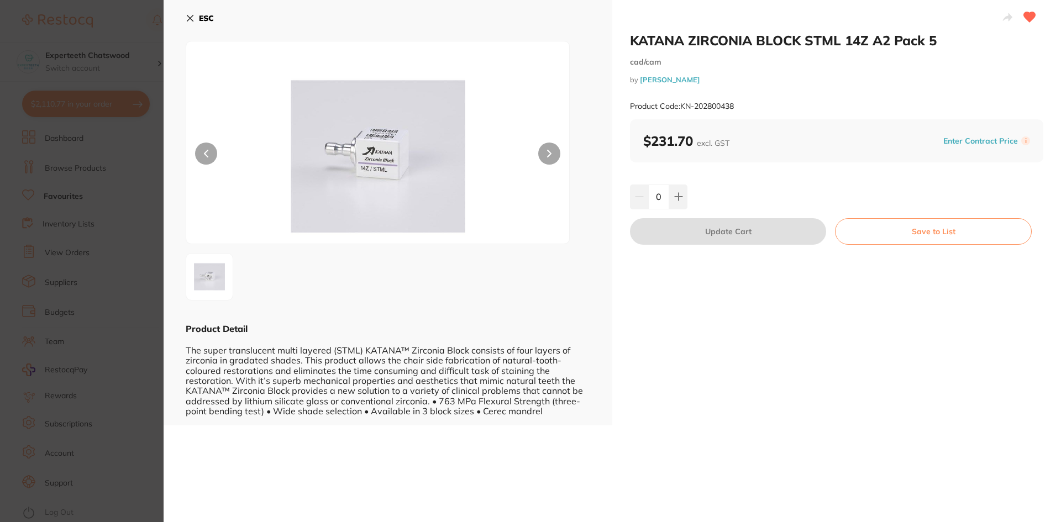
click at [183, 14] on div "ESC Product Detail The super translucent multi layered (STML) KATANA™ Zirconia …" at bounding box center [387, 212] width 449 height 425
click at [199, 19] on b "ESC" at bounding box center [206, 18] width 15 height 10
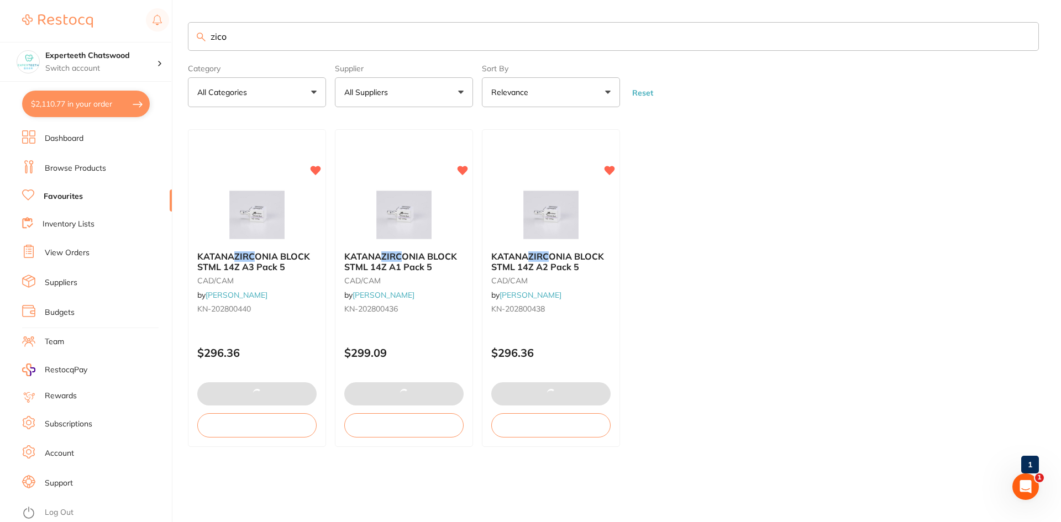
checkbox input "false"
